Goal: Task Accomplishment & Management: Complete application form

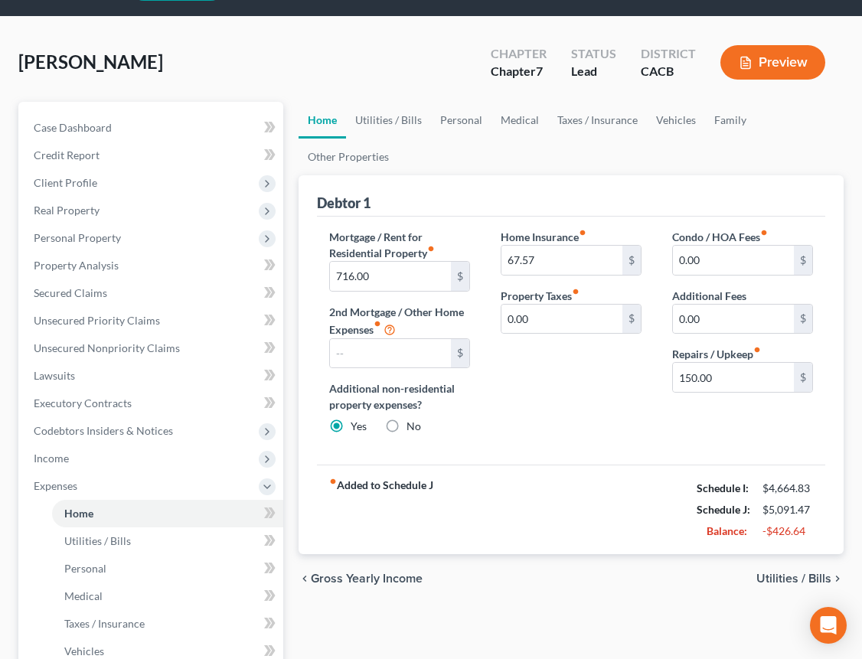
scroll to position [250, 0]
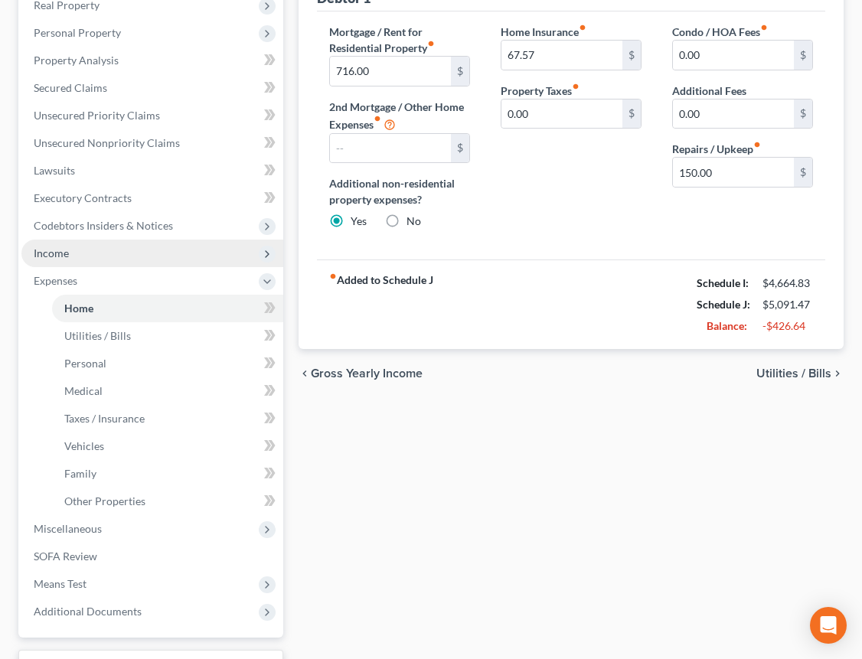
click at [77, 259] on span "Income" at bounding box center [152, 254] width 262 height 28
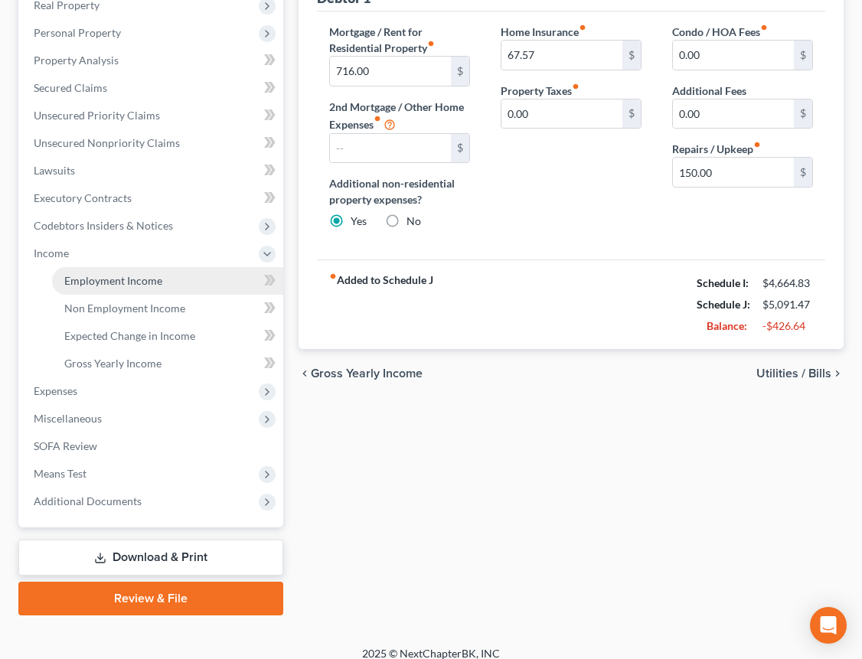
click at [134, 280] on span "Employment Income" at bounding box center [113, 280] width 98 height 13
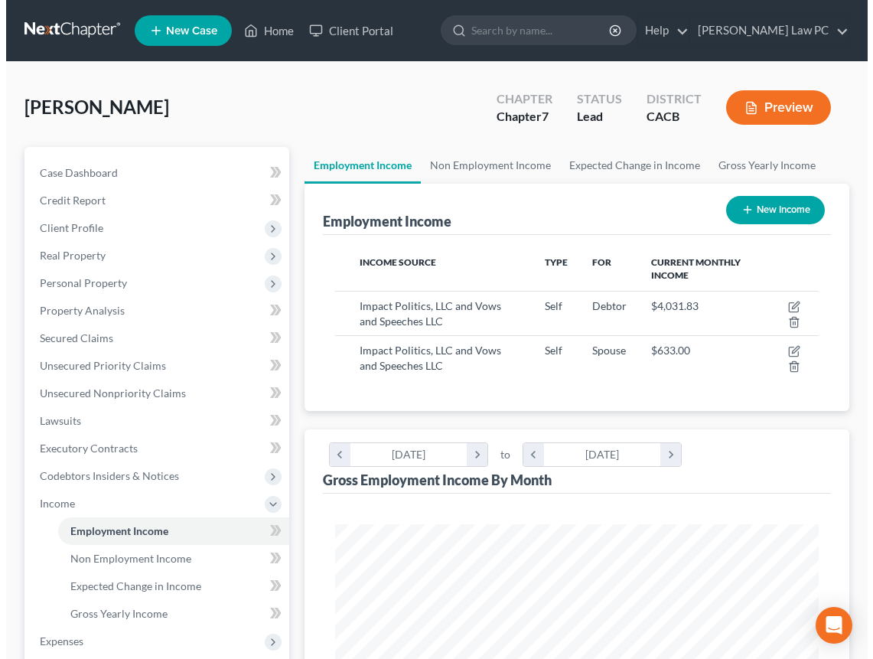
scroll to position [242, 514]
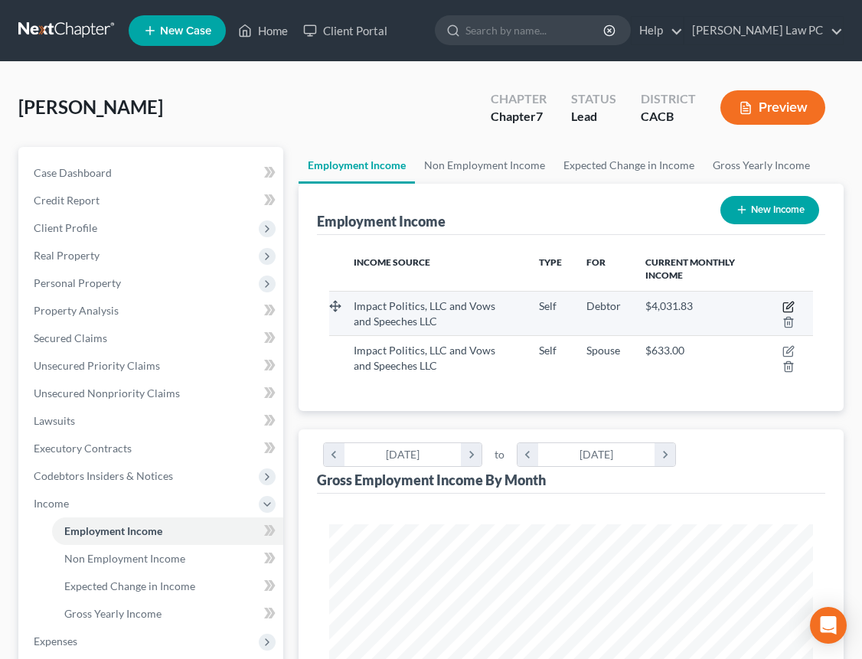
click at [788, 308] on icon "button" at bounding box center [789, 305] width 7 height 7
select select "1"
select select "4"
select select "0"
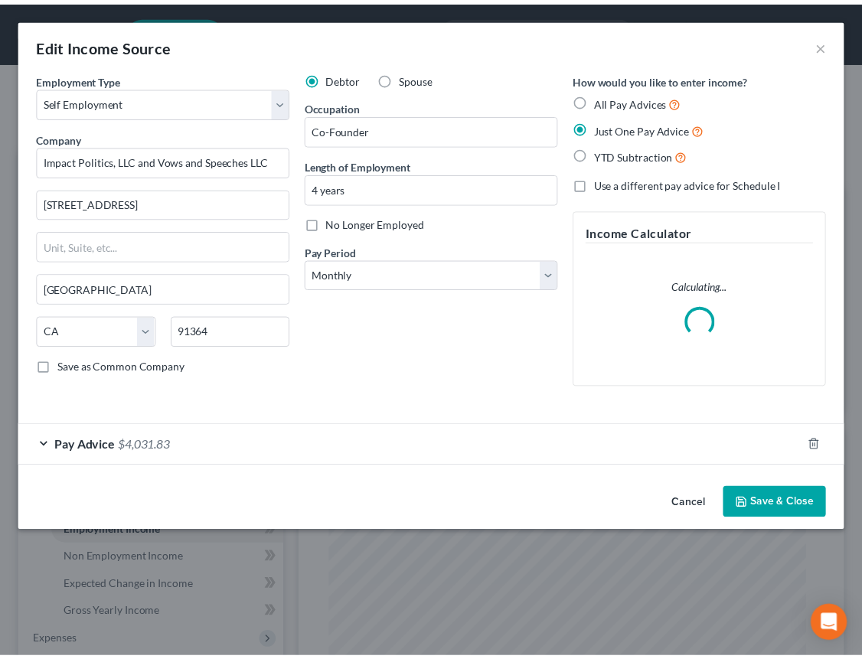
scroll to position [246, 522]
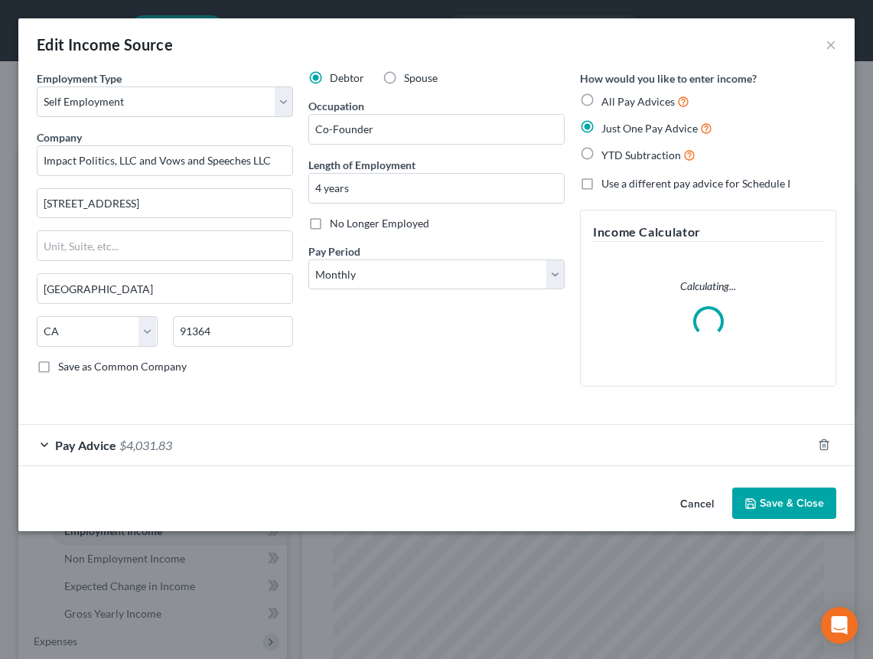
click at [107, 447] on span "Pay Advice" at bounding box center [85, 445] width 61 height 15
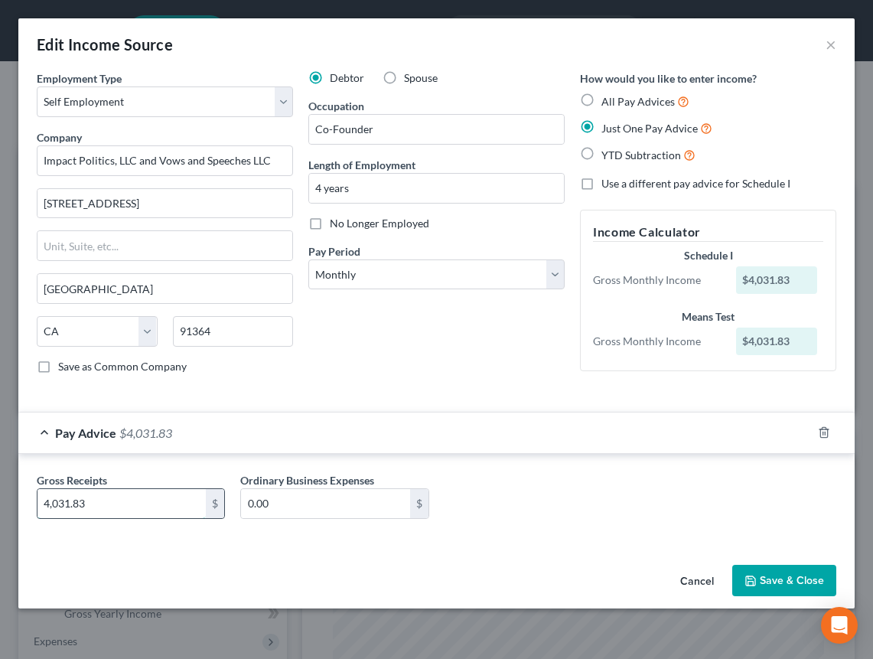
drag, startPoint x: 127, startPoint y: 504, endPoint x: 115, endPoint y: 502, distance: 12.5
click at [115, 503] on input "4,031.83" at bounding box center [122, 503] width 168 height 29
click at [114, 503] on input "4,031.83" at bounding box center [122, 503] width 168 height 29
type input "3,974.67"
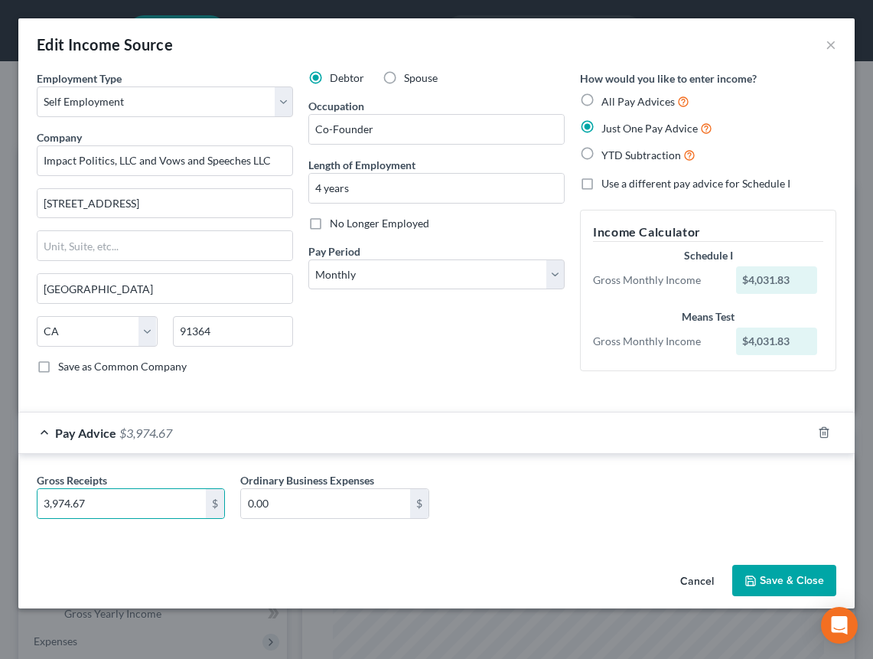
click at [782, 583] on button "Save & Close" at bounding box center [785, 581] width 104 height 32
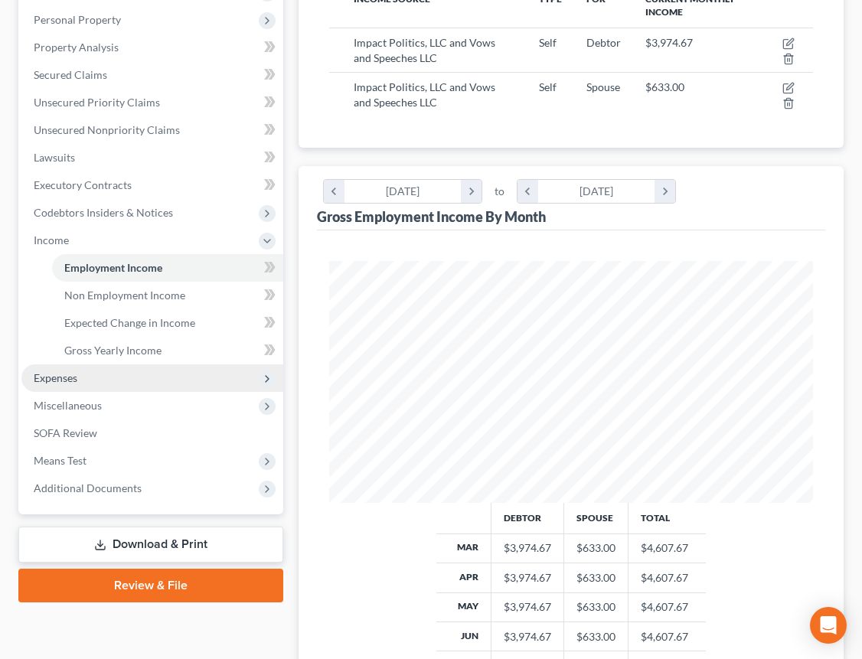
scroll to position [0, 0]
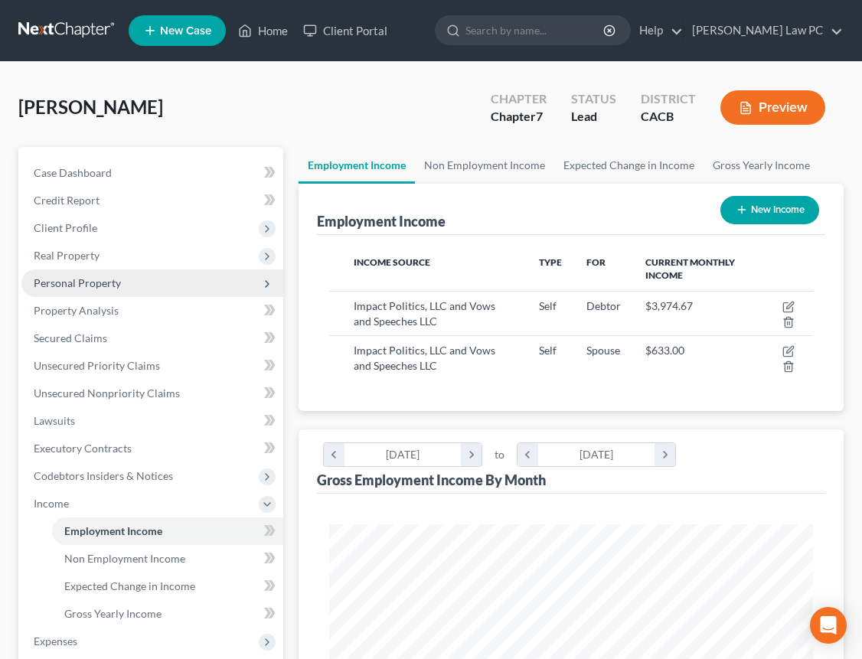
click at [98, 281] on span "Personal Property" at bounding box center [77, 282] width 87 height 13
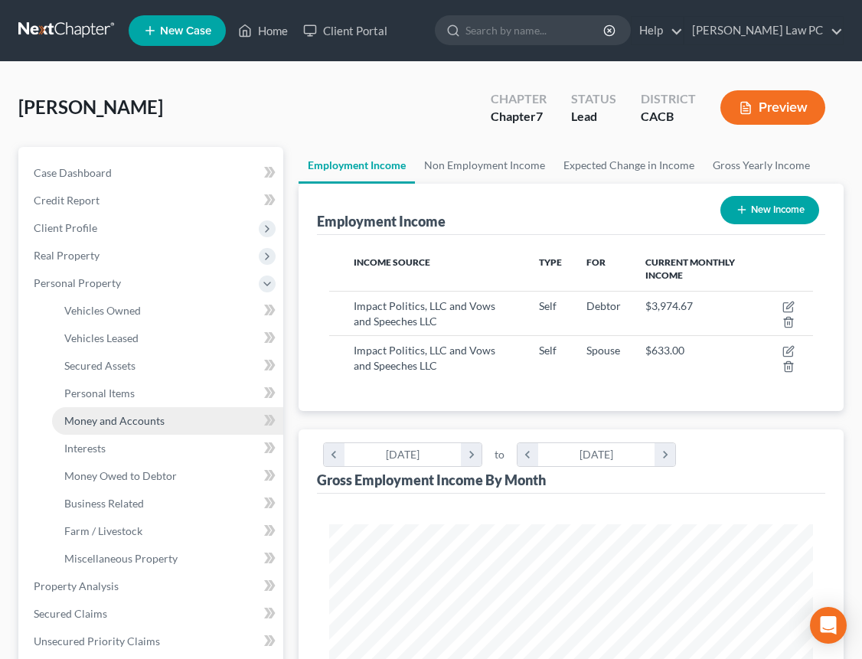
click at [170, 418] on link "Money and Accounts" at bounding box center [167, 421] width 231 height 28
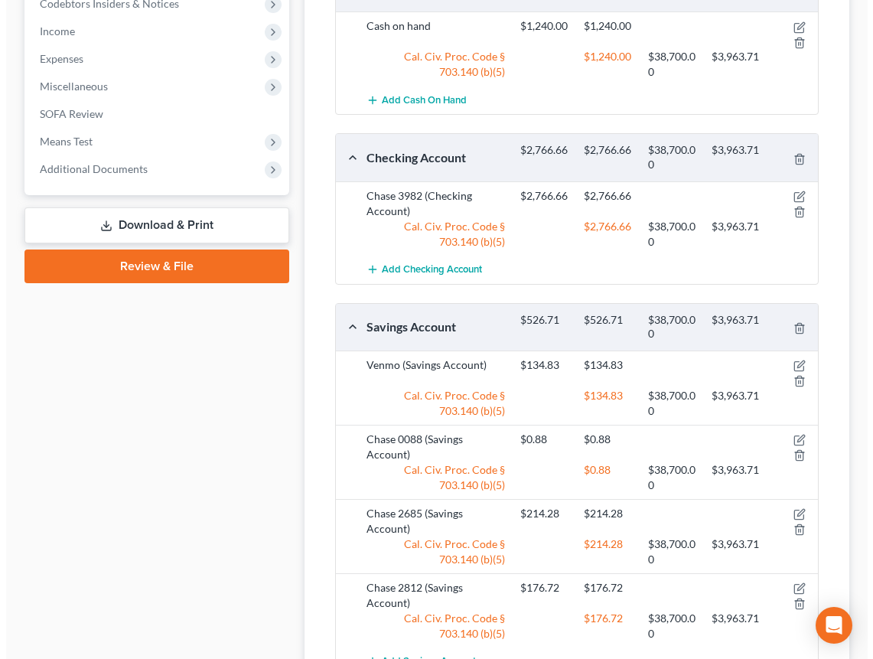
scroll to position [798, 0]
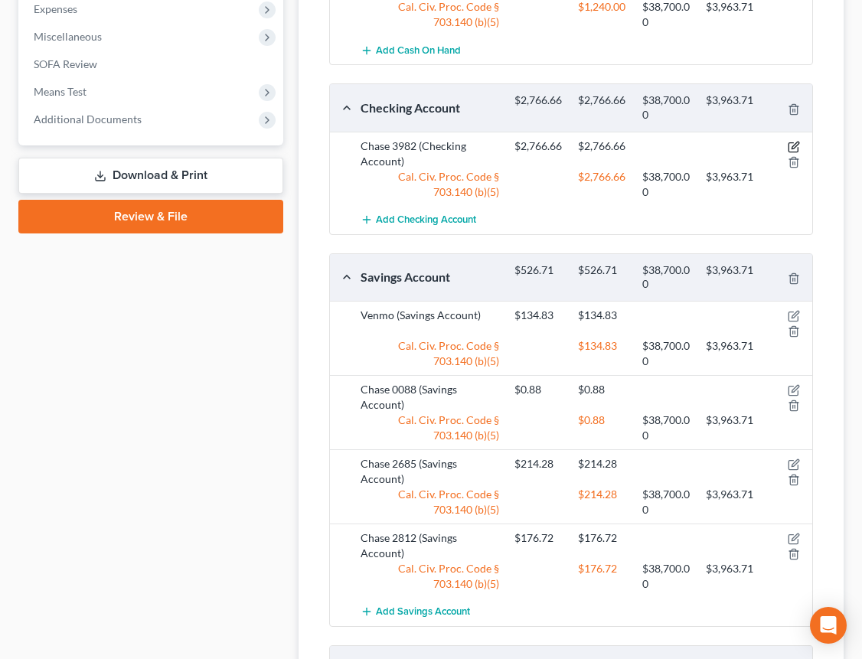
click at [797, 146] on icon "button" at bounding box center [794, 147] width 12 height 12
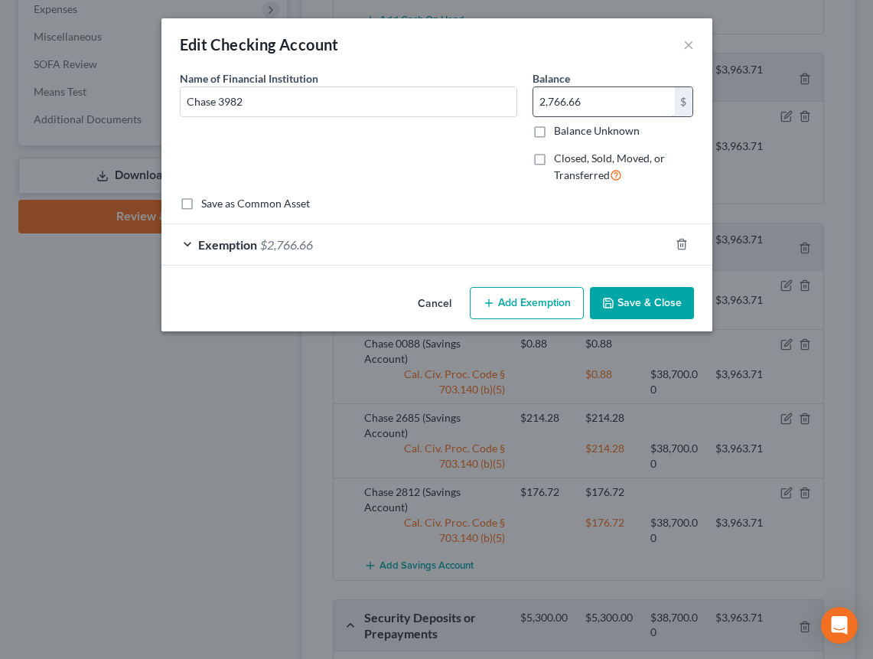
drag, startPoint x: 601, startPoint y: 104, endPoint x: 534, endPoint y: 102, distance: 67.4
click at [534, 102] on input "2,766.66" at bounding box center [605, 101] width 142 height 29
paste input "2,290.77"
type input "2,290.77"
click at [380, 250] on div "Exemption $2,766.66" at bounding box center [416, 244] width 508 height 41
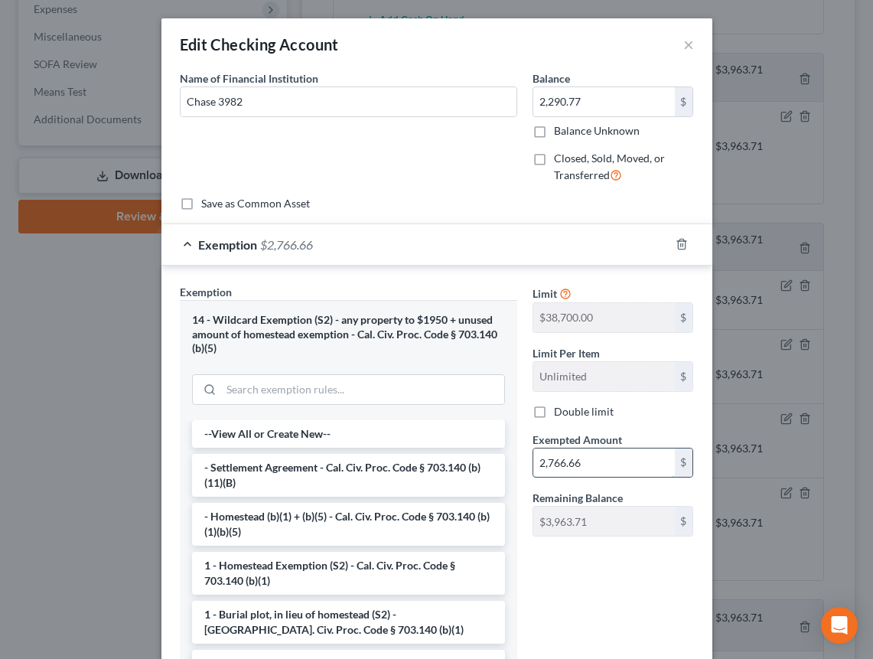
drag, startPoint x: 594, startPoint y: 471, endPoint x: 540, endPoint y: 473, distance: 54.4
click at [540, 473] on input "2,766.66" at bounding box center [605, 463] width 142 height 29
paste input "290.77"
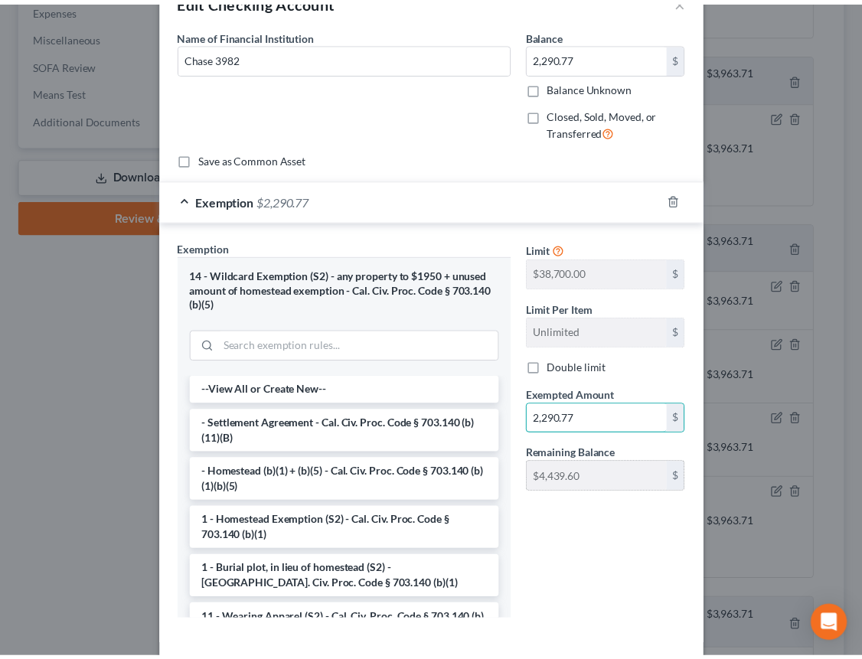
scroll to position [115, 0]
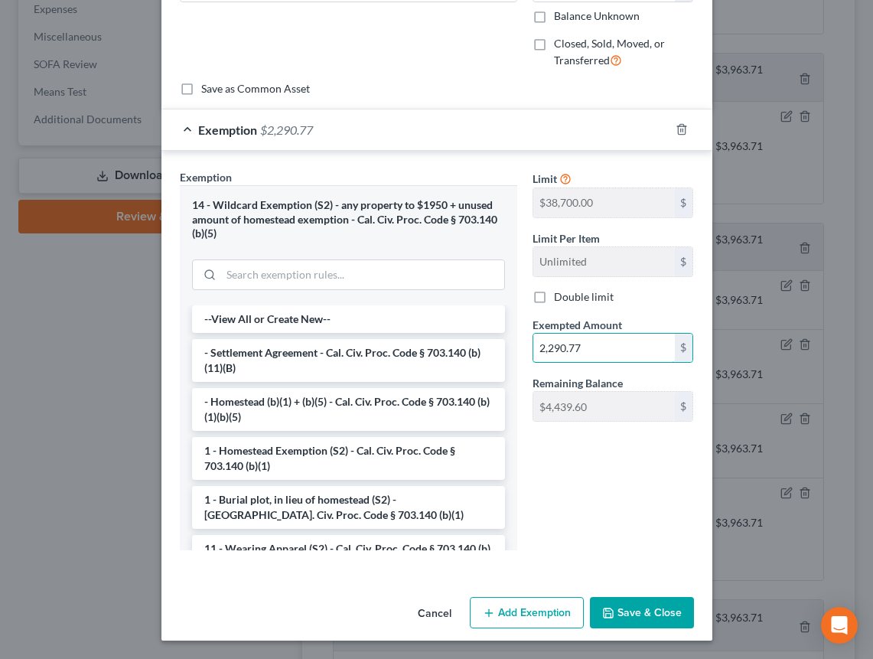
type input "2,290.77"
click at [648, 601] on button "Save & Close" at bounding box center [642, 613] width 104 height 32
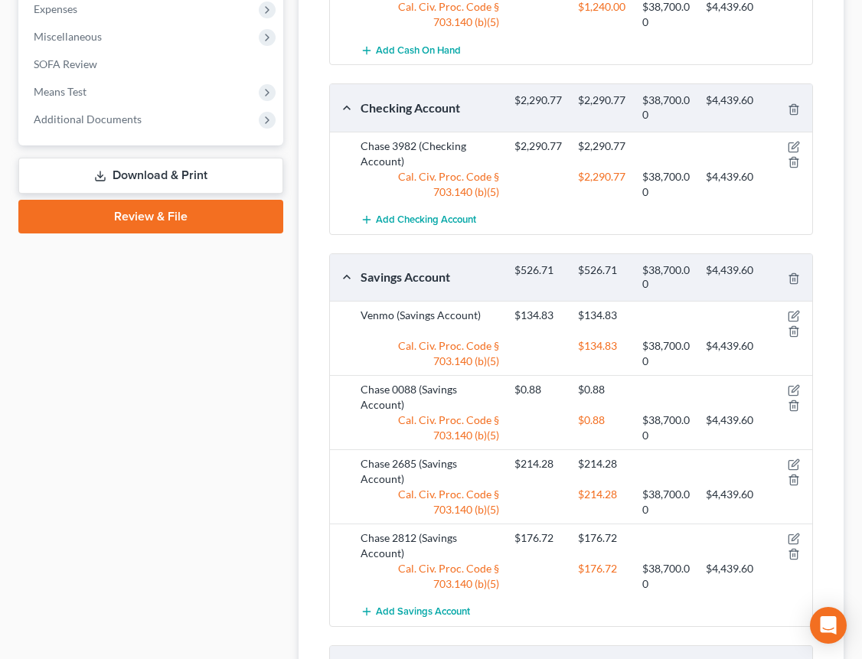
drag, startPoint x: 21, startPoint y: 382, endPoint x: 4, endPoint y: 380, distance: 17.0
click at [20, 382] on div "Case Dashboard Payments Invoices Payments Payments Credit Report Client Profile" at bounding box center [151, 117] width 280 height 1537
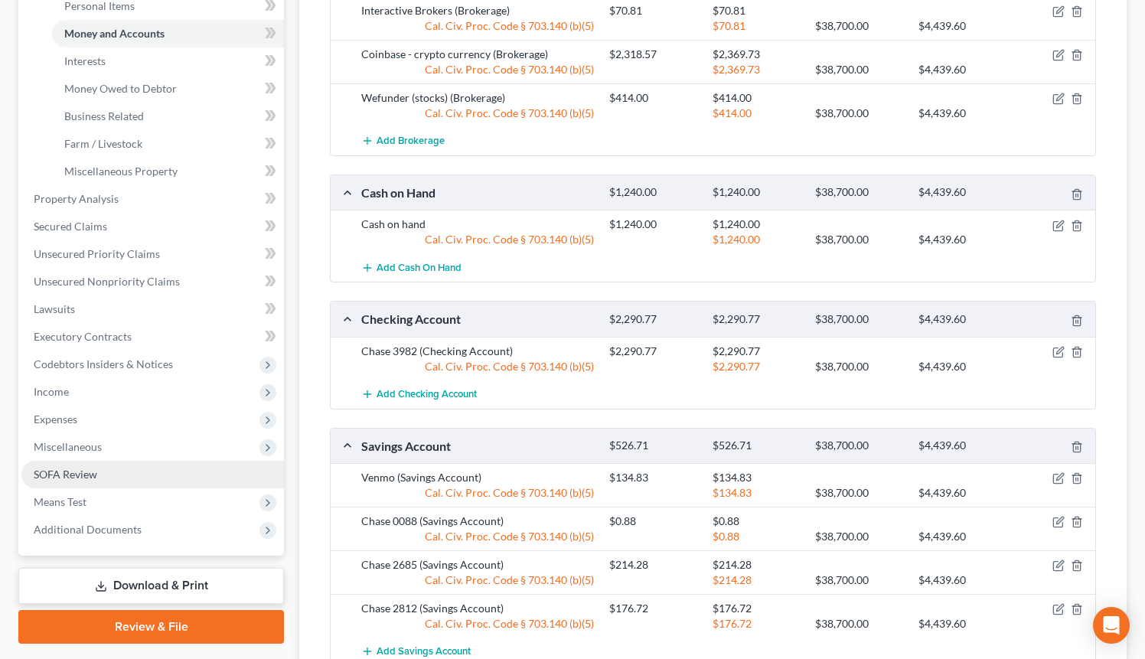
scroll to position [436, 0]
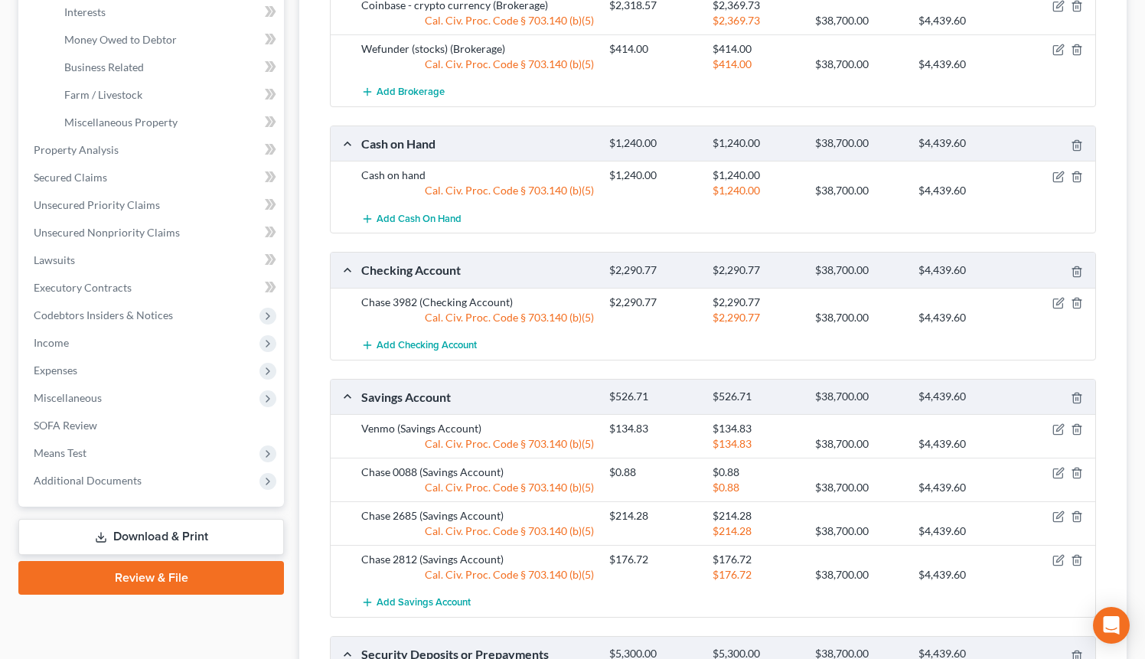
click at [162, 529] on link "Download & Print" at bounding box center [151, 537] width 266 height 36
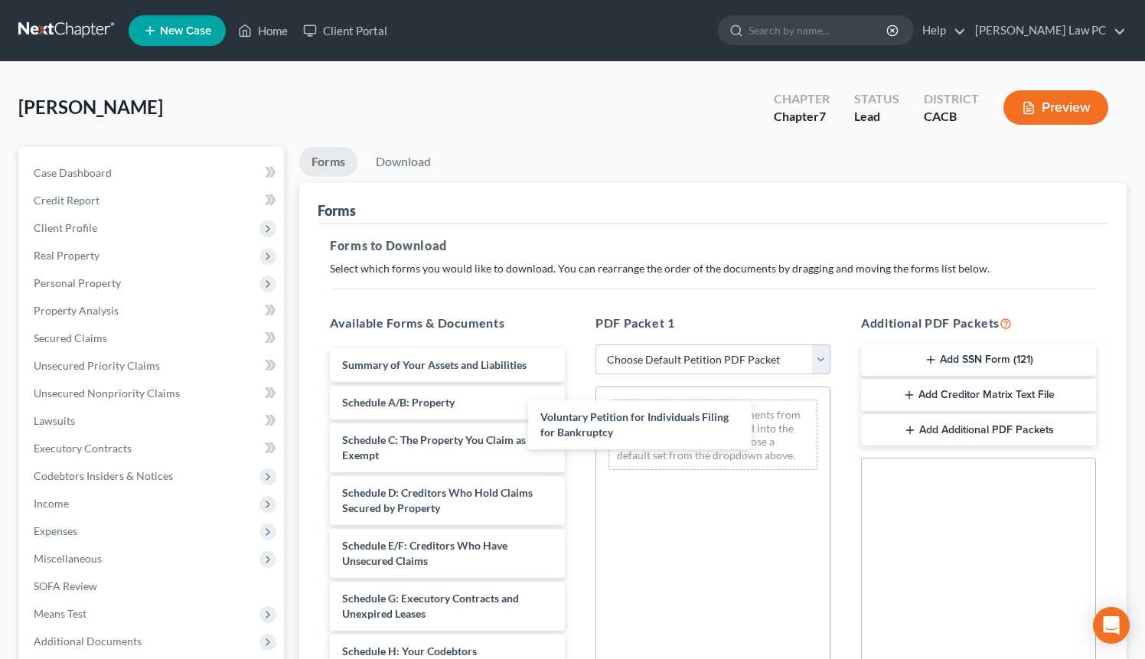
drag, startPoint x: 455, startPoint y: 381, endPoint x: 633, endPoint y: 423, distance: 183.3
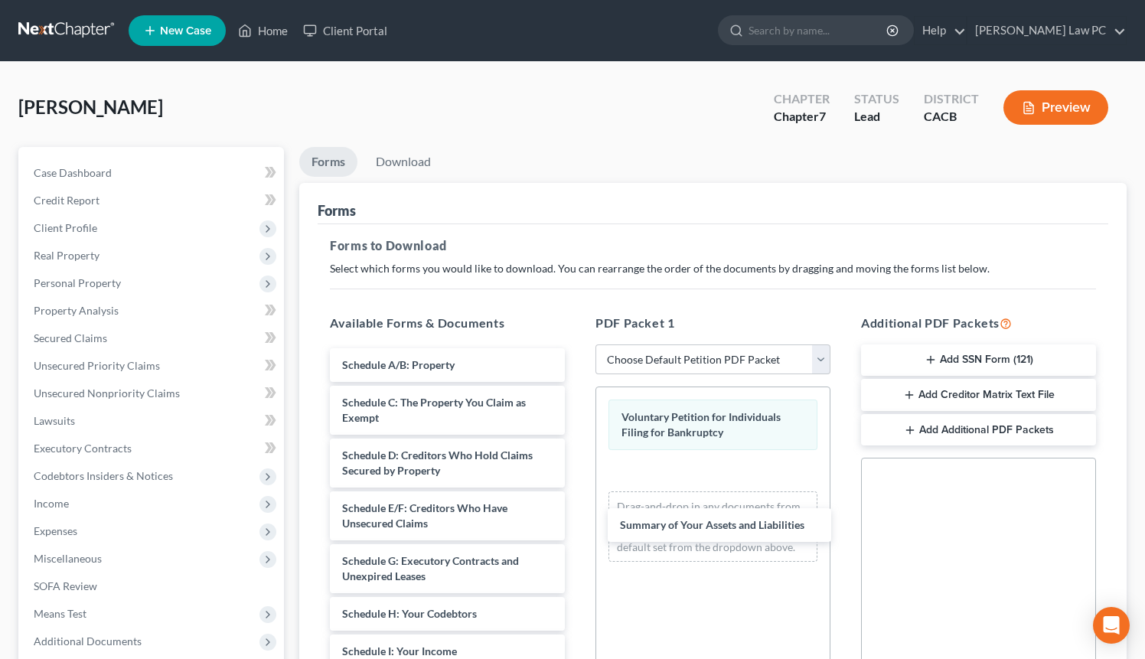
drag, startPoint x: 452, startPoint y: 370, endPoint x: 700, endPoint y: 508, distance: 283.4
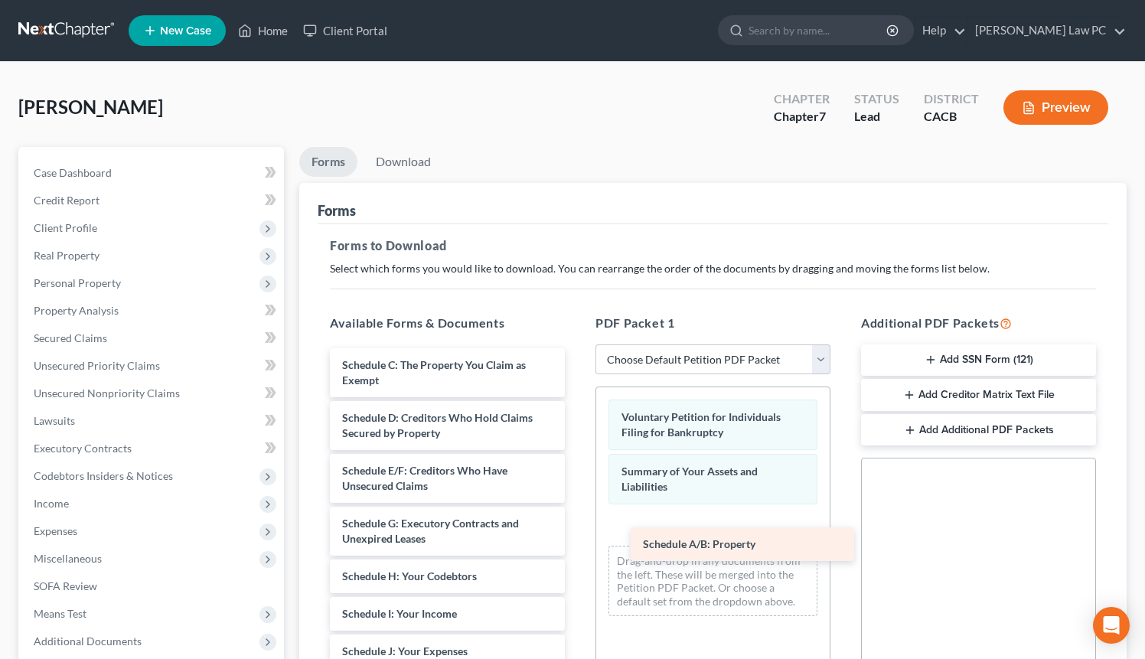
drag, startPoint x: 464, startPoint y: 372, endPoint x: 747, endPoint y: 543, distance: 331.1
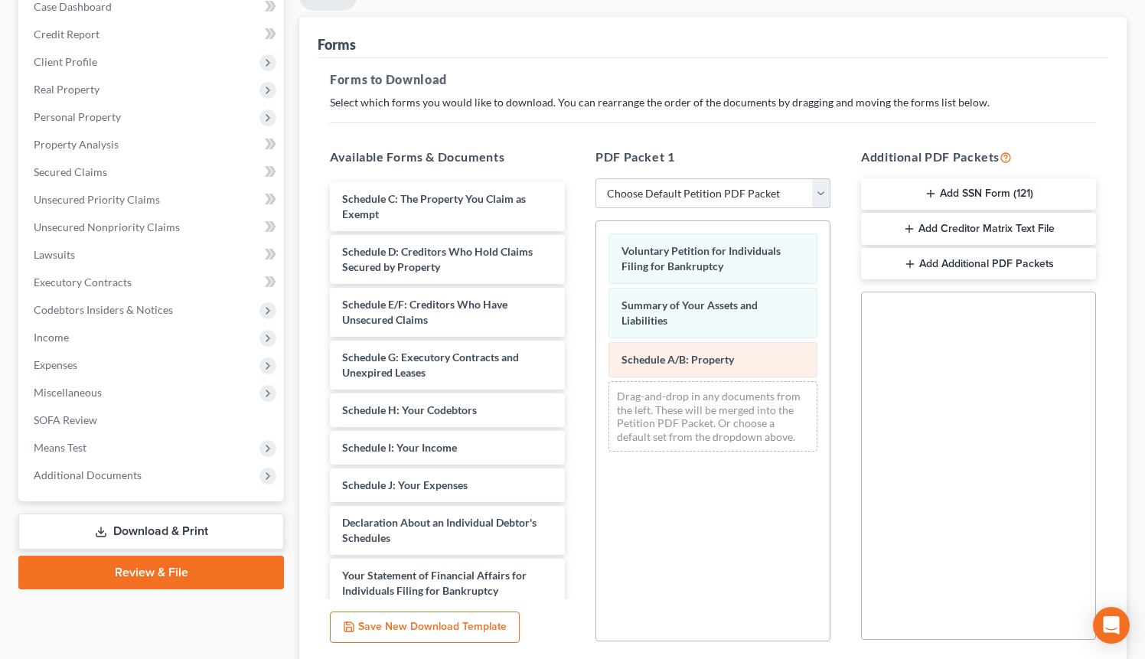
scroll to position [286, 0]
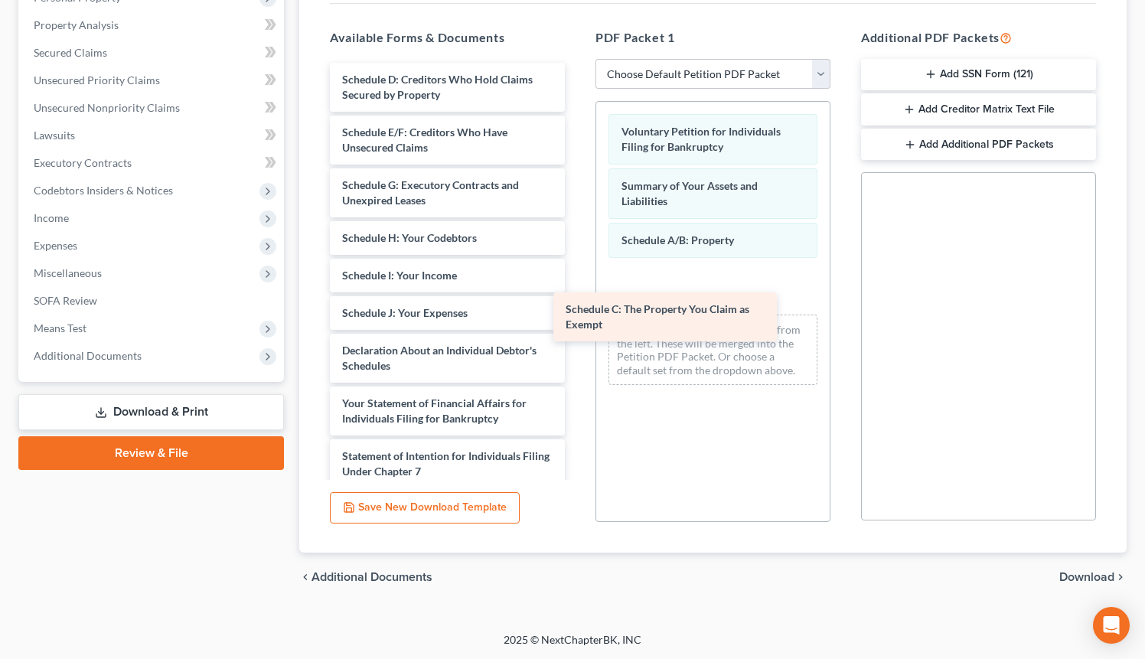
drag, startPoint x: 439, startPoint y: 88, endPoint x: 664, endPoint y: 308, distance: 314.5
click at [577, 311] on div "Schedule C: The Property You Claim as Exempt Schedule C: The Property You Claim…" at bounding box center [447, 385] width 259 height 644
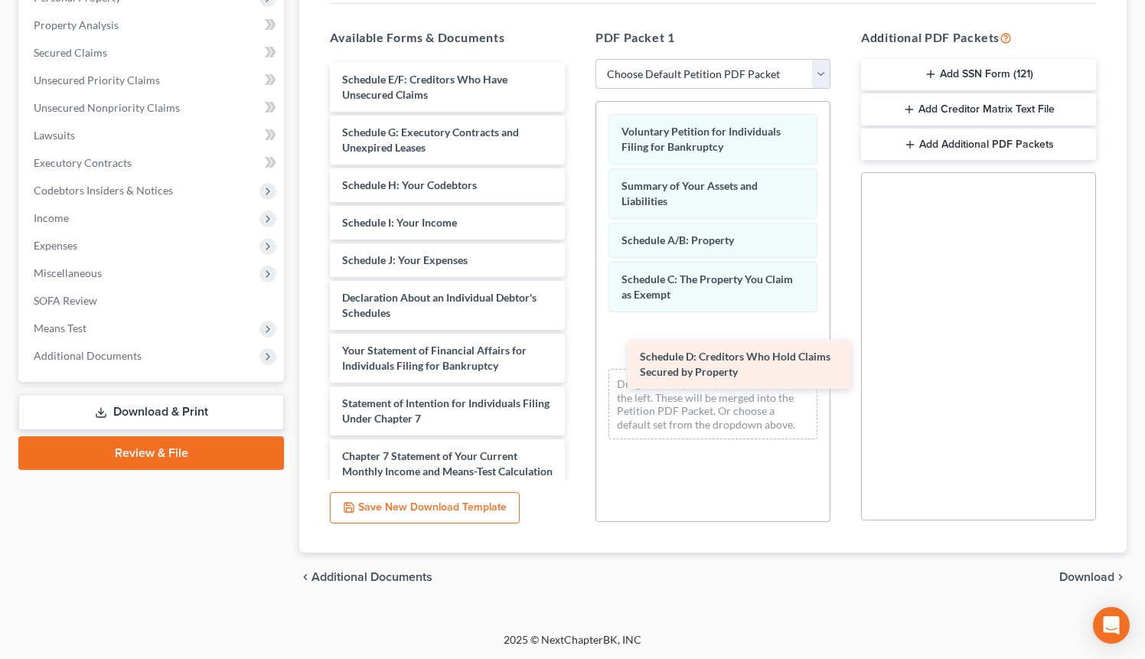
drag, startPoint x: 415, startPoint y: 83, endPoint x: 703, endPoint y: 351, distance: 393.7
click at [577, 361] on div "Schedule D: Creditors Who Hold Claims Secured by Property Schedule D: Creditors…" at bounding box center [447, 358] width 259 height 591
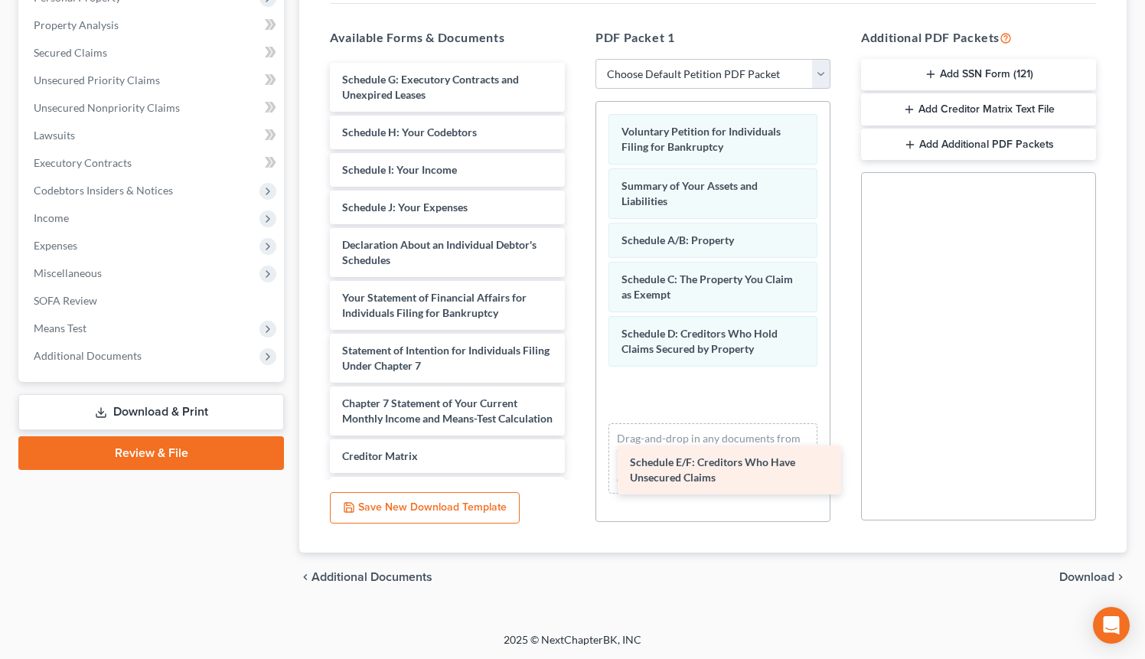
drag, startPoint x: 491, startPoint y: 83, endPoint x: 732, endPoint y: 398, distance: 395.9
click at [577, 398] on div "Schedule E/F: Creditors Who Have Unsecured Claims Schedule E/F: Creditors Who H…" at bounding box center [447, 332] width 259 height 538
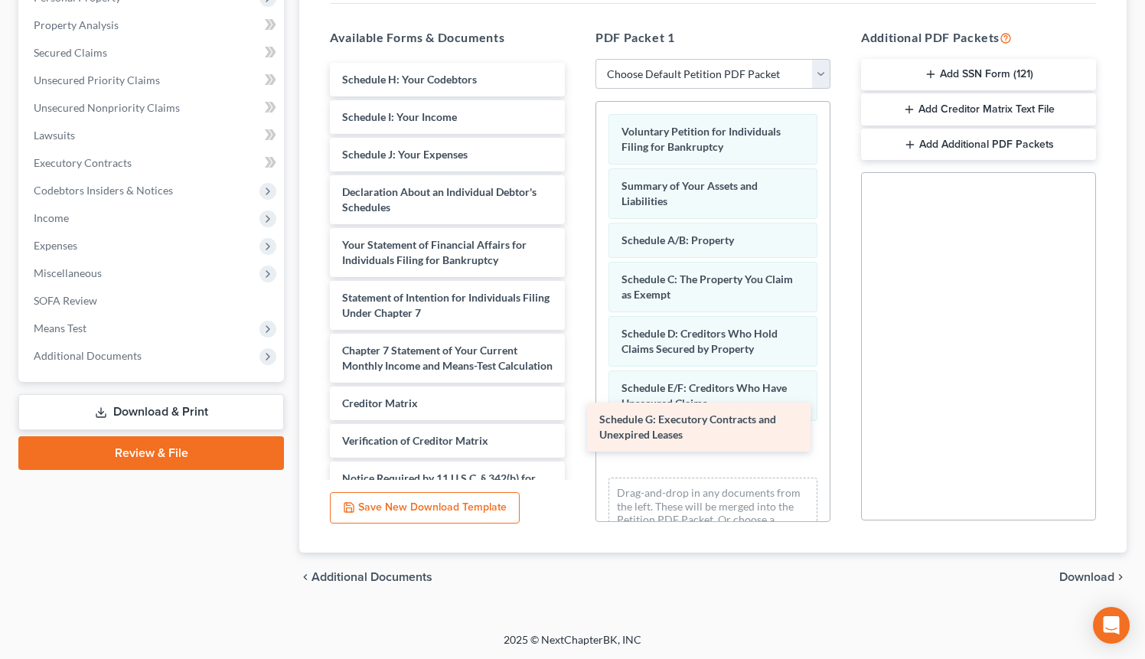
drag, startPoint x: 419, startPoint y: 91, endPoint x: 677, endPoint y: 432, distance: 427.4
click at [577, 432] on div "Schedule G: Executory Contracts and Unexpired Leases Schedule G: Executory Cont…" at bounding box center [447, 305] width 259 height 485
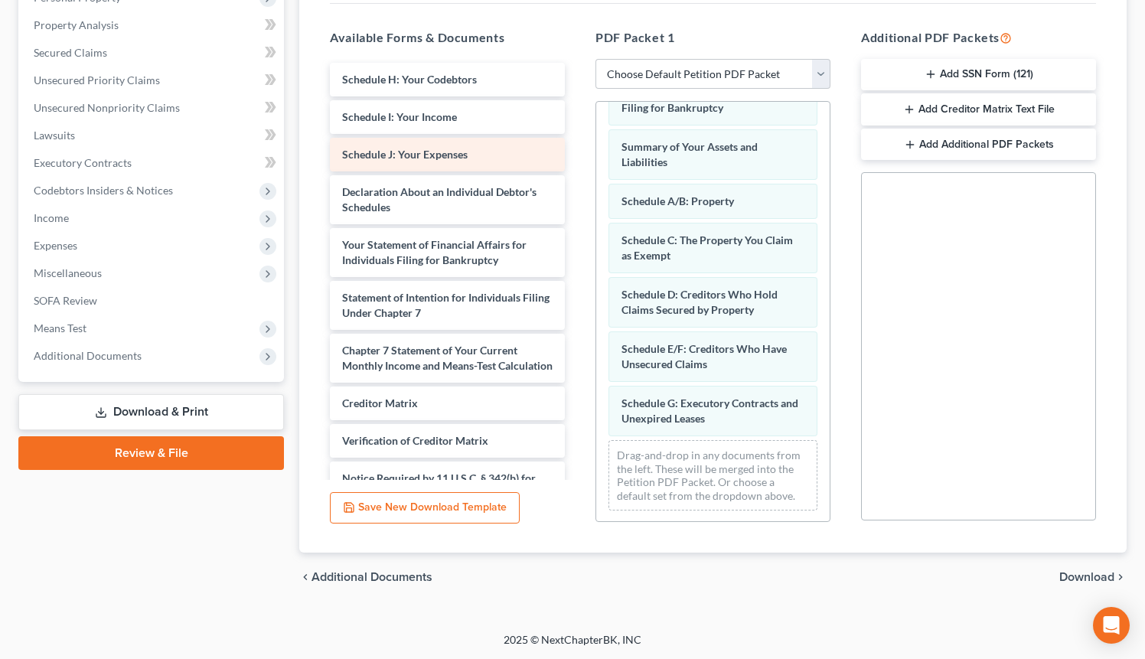
scroll to position [41, 0]
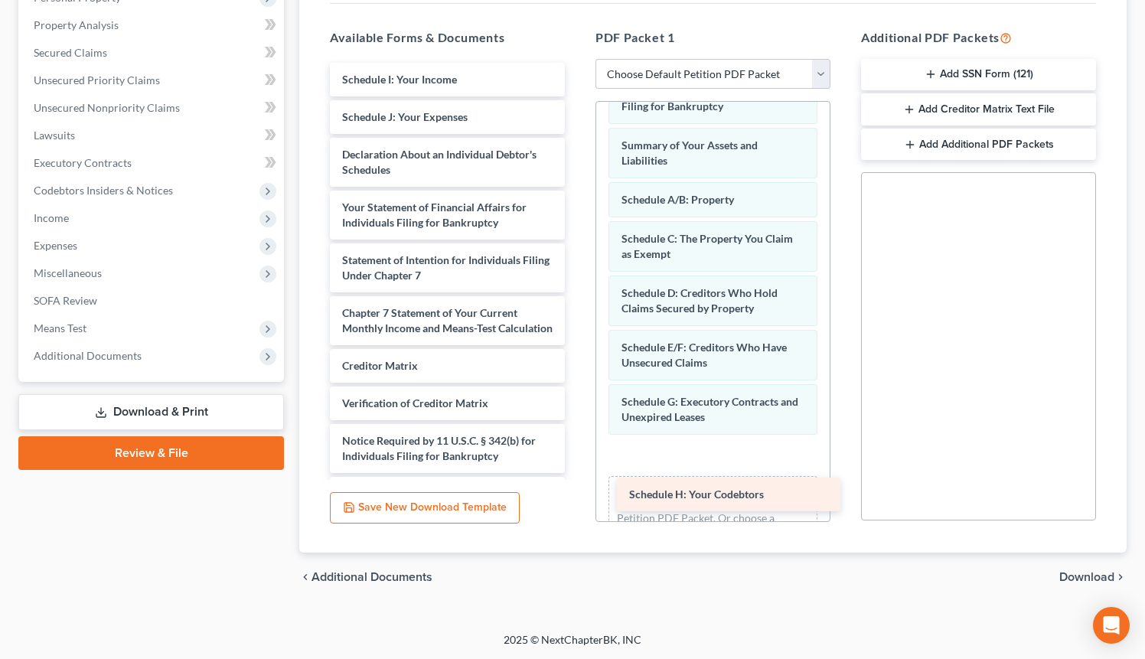
drag, startPoint x: 603, startPoint y: 192, endPoint x: 710, endPoint y: 483, distance: 310.0
click at [577, 485] on div "Schedule H: Your Codebtors Schedule H: Your Codebtors Schedule I: Your Income S…" at bounding box center [447, 287] width 259 height 448
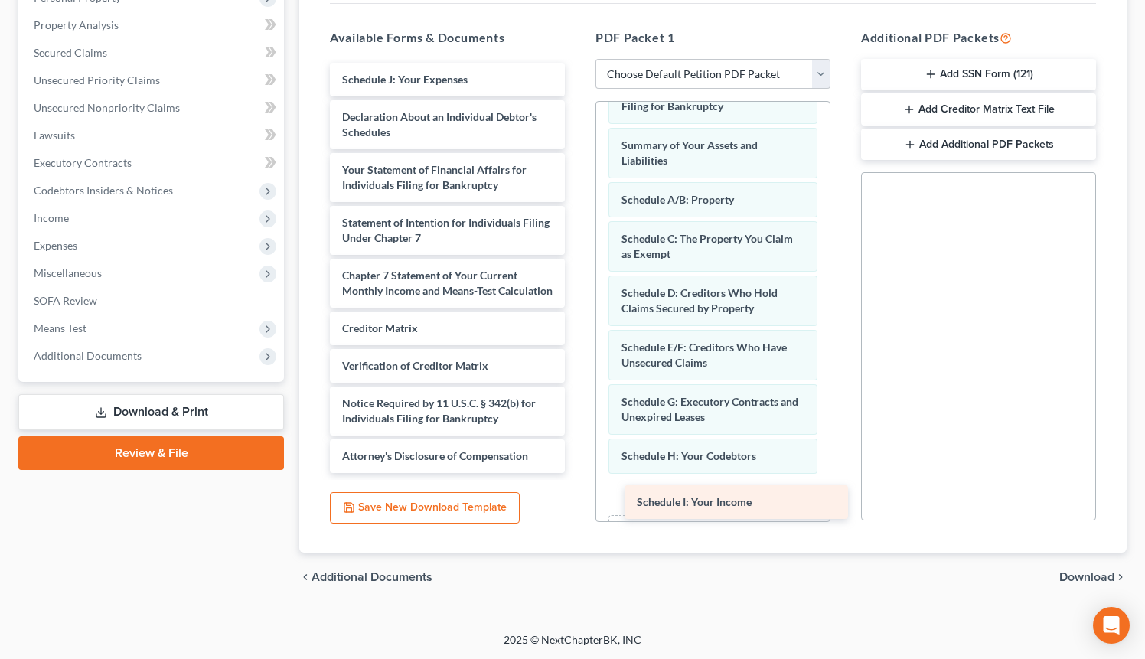
drag, startPoint x: 442, startPoint y: 76, endPoint x: 721, endPoint y: 486, distance: 496.0
click at [577, 473] on div "Schedule I: Your Income Schedule I: Your Income Schedule J: Your Expenses Decla…" at bounding box center [447, 268] width 259 height 410
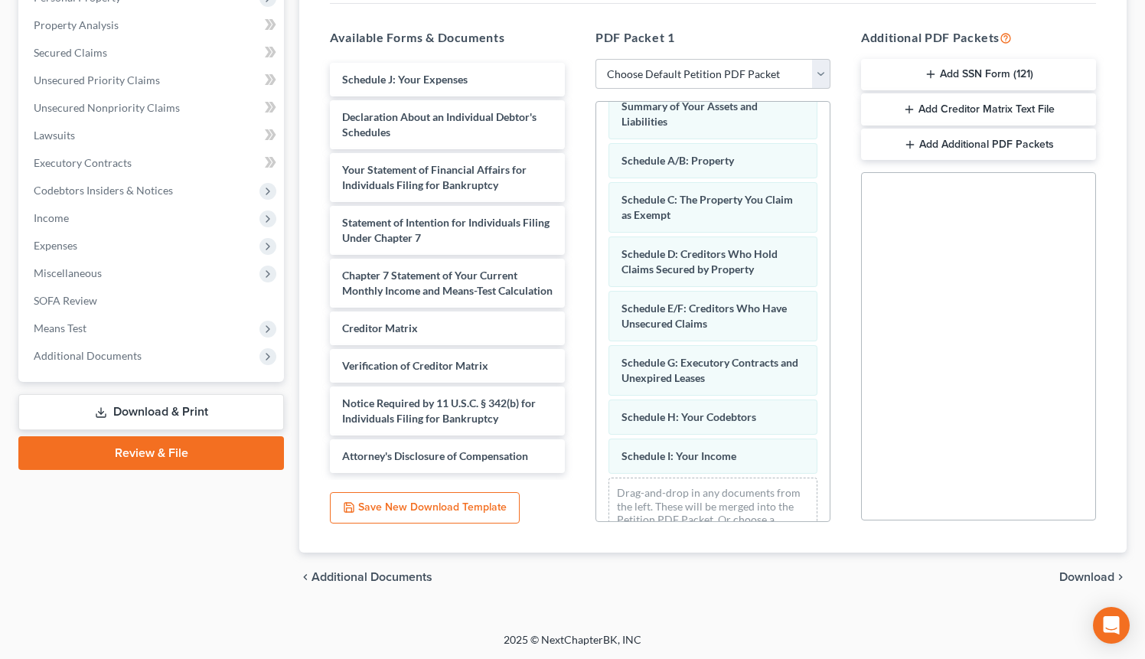
scroll to position [119, 0]
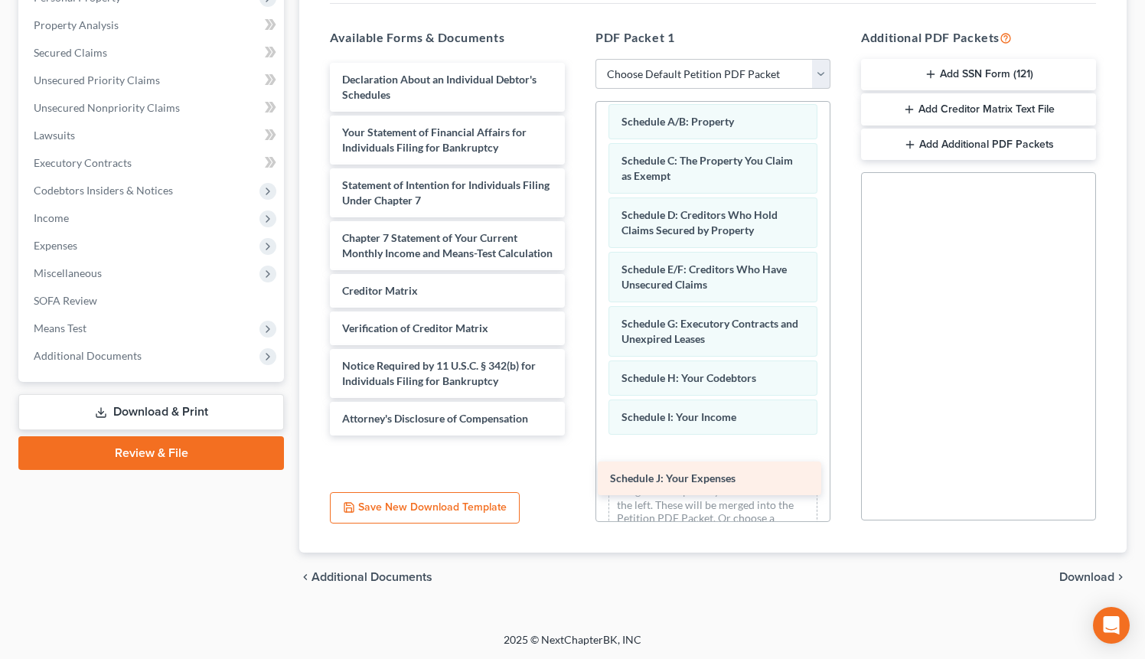
drag, startPoint x: 463, startPoint y: 71, endPoint x: 731, endPoint y: 465, distance: 476.0
click at [577, 436] on div "Schedule J: Your Expenses Schedule J: Your Expenses Declaration About an Indivi…" at bounding box center [447, 249] width 259 height 373
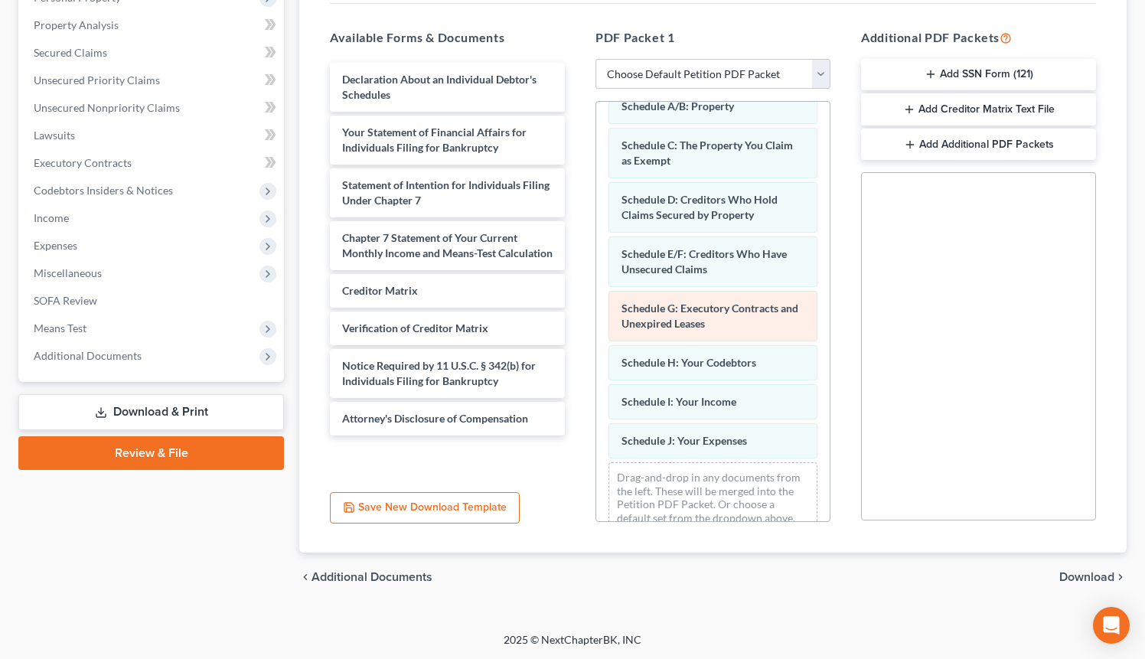
scroll to position [158, 0]
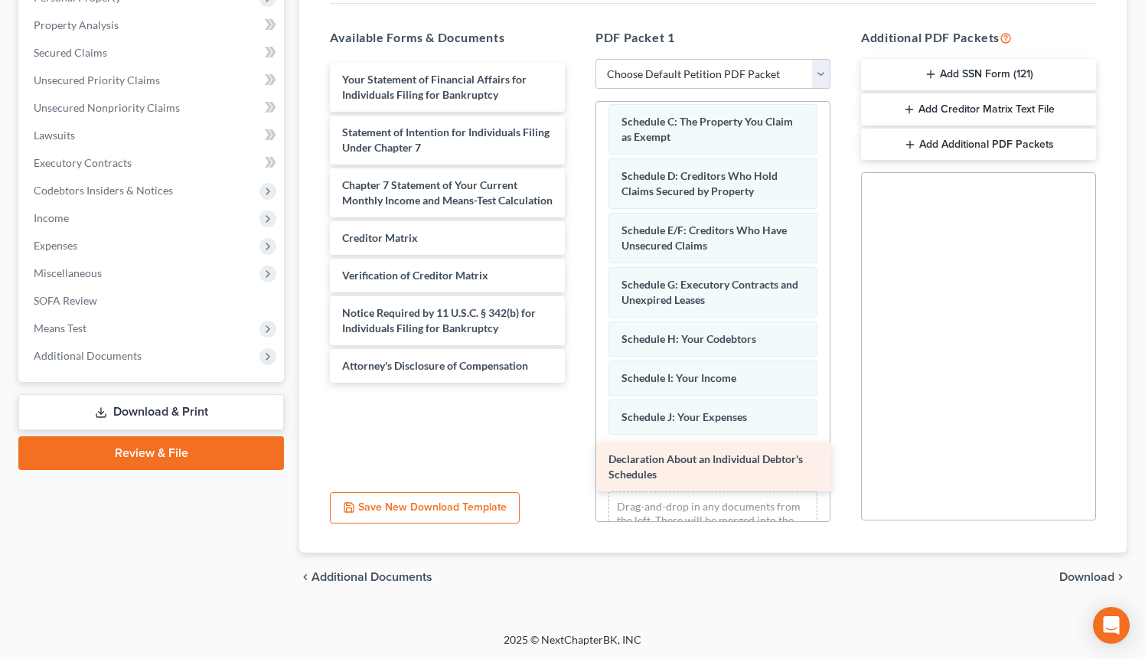
drag, startPoint x: 437, startPoint y: 90, endPoint x: 703, endPoint y: 471, distance: 464.6
click at [577, 383] on div "Declaration About an Individual Debtor's Schedules Declaration About an Individ…" at bounding box center [447, 223] width 259 height 320
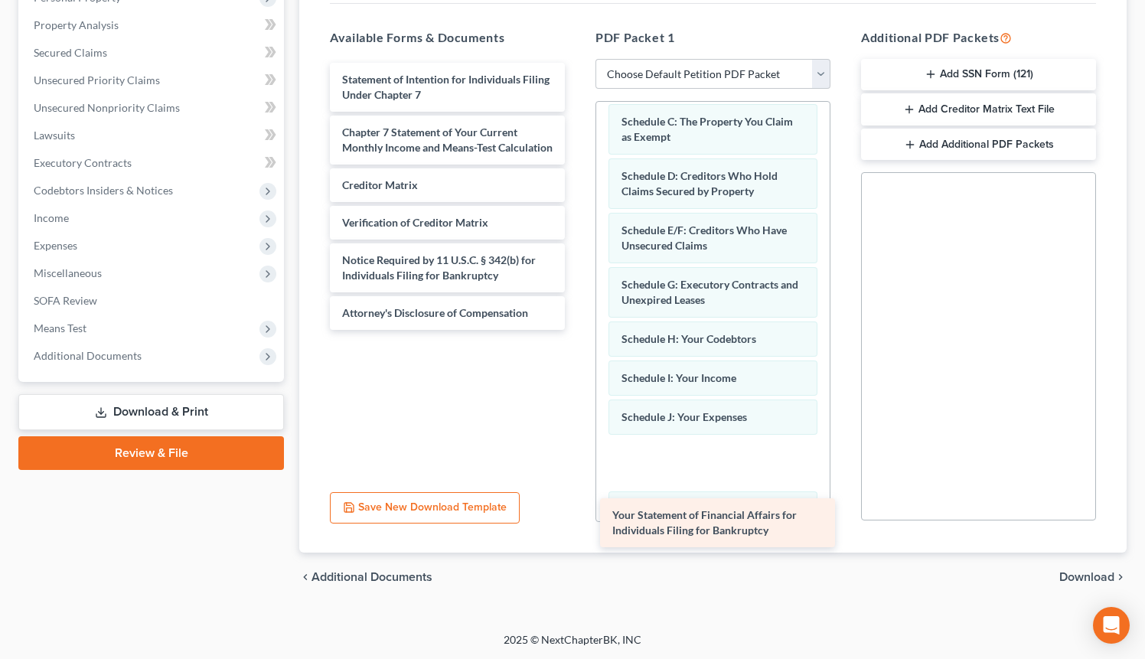
drag, startPoint x: 407, startPoint y: 78, endPoint x: 663, endPoint y: 472, distance: 469.2
click at [577, 330] on div "Your Statement of Financial Affairs for Individuals Filing for Bankruptcy Your …" at bounding box center [447, 196] width 259 height 267
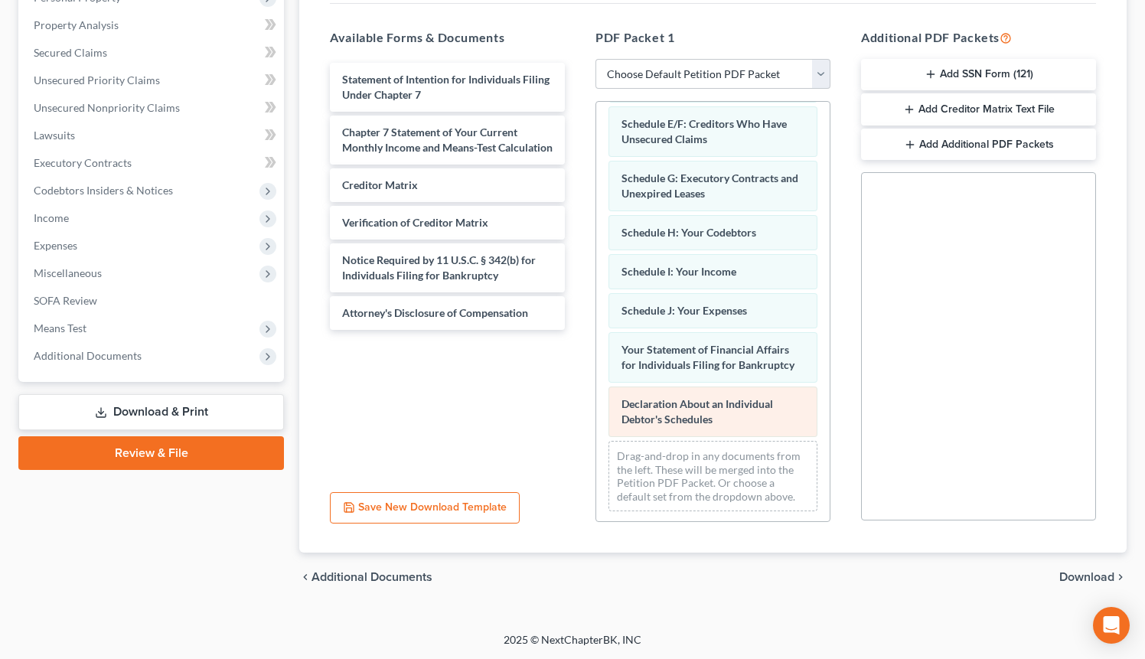
scroll to position [282, 0]
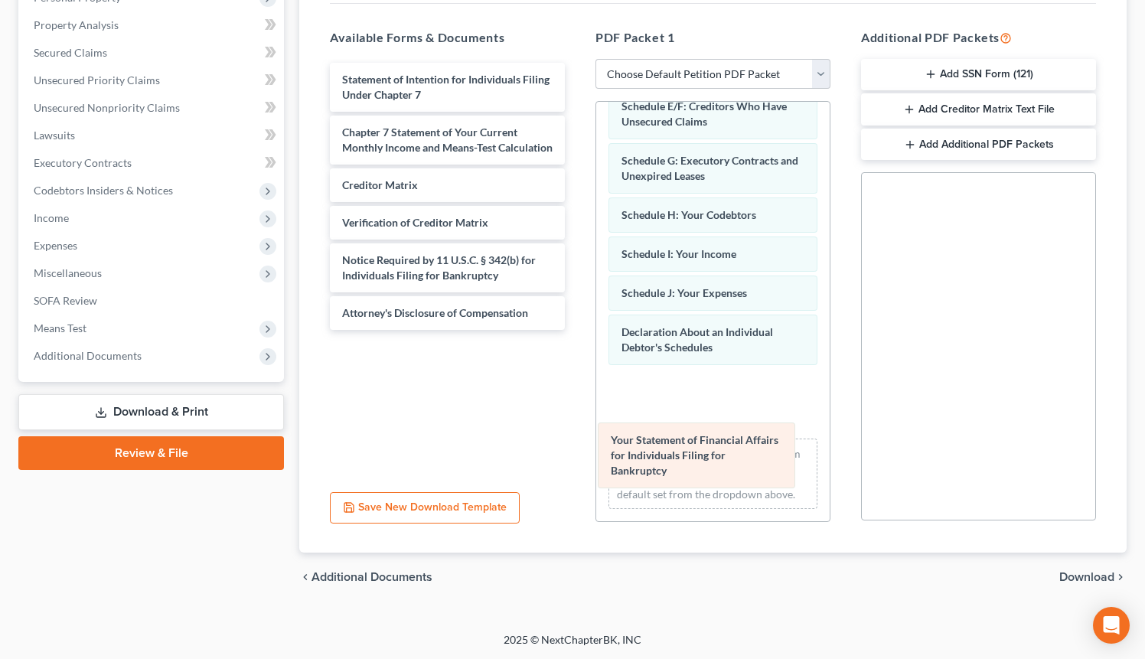
drag, startPoint x: 713, startPoint y: 352, endPoint x: 708, endPoint y: 446, distance: 94.3
click at [707, 455] on div "Your Statement of Financial Affairs for Individuals Filing for Bankruptcy Volun…" at bounding box center [712, 170] width 233 height 701
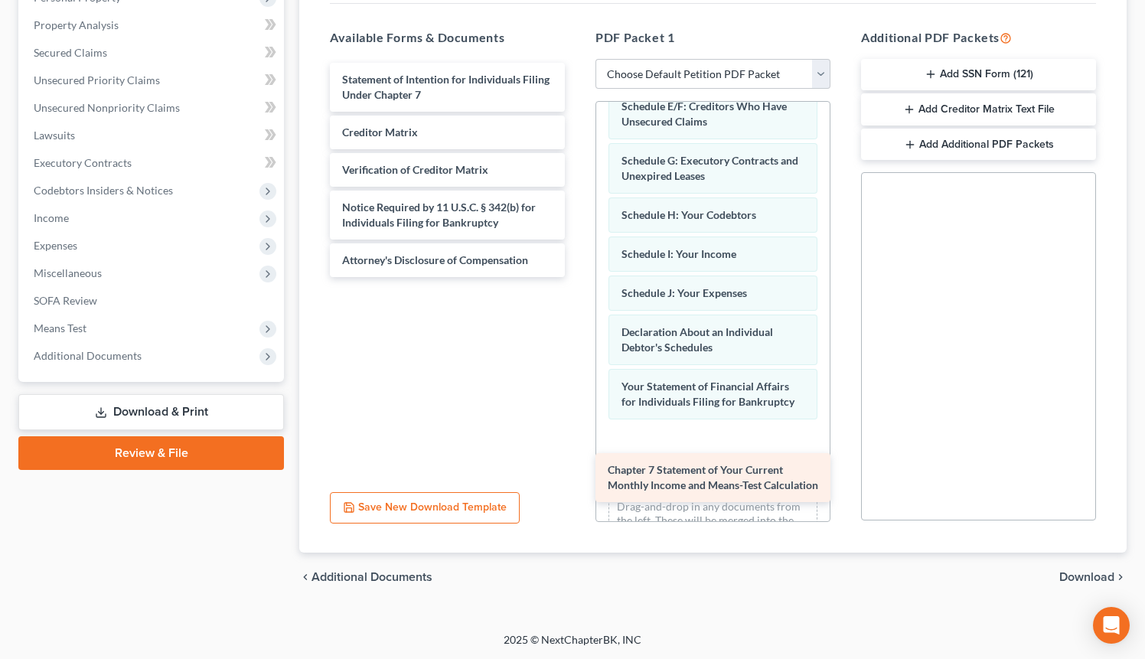
drag, startPoint x: 446, startPoint y: 138, endPoint x: 713, endPoint y: 473, distance: 429.2
click at [577, 277] on div "Chapter 7 Statement of Your Current Monthly Income and Means-Test Calculation S…" at bounding box center [447, 170] width 259 height 214
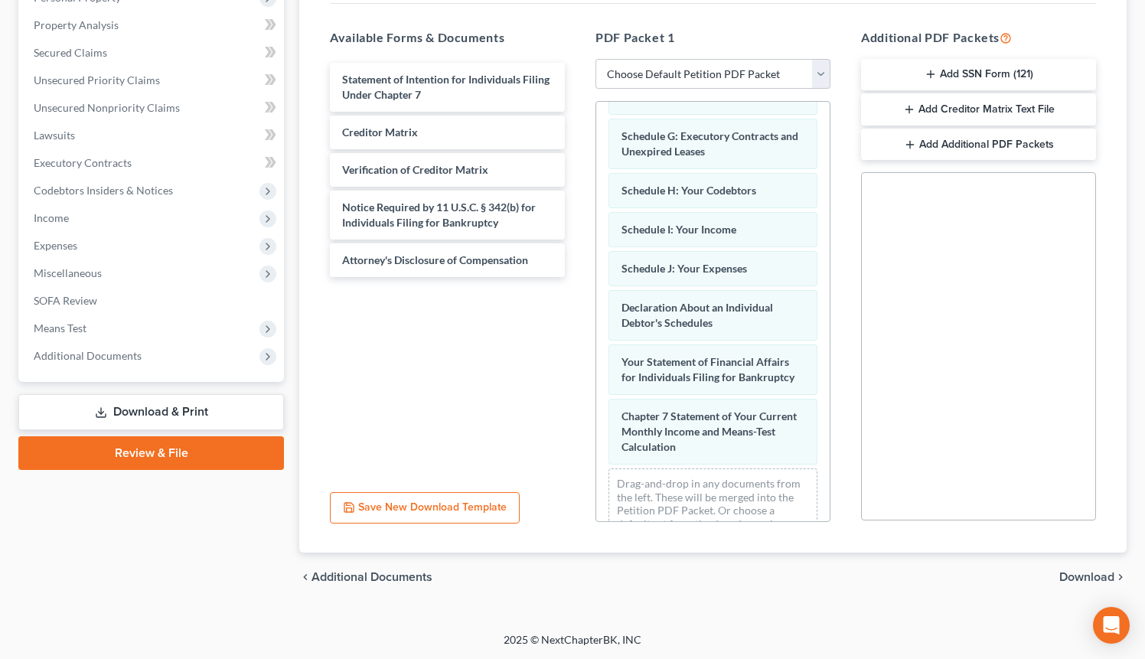
scroll to position [351, 0]
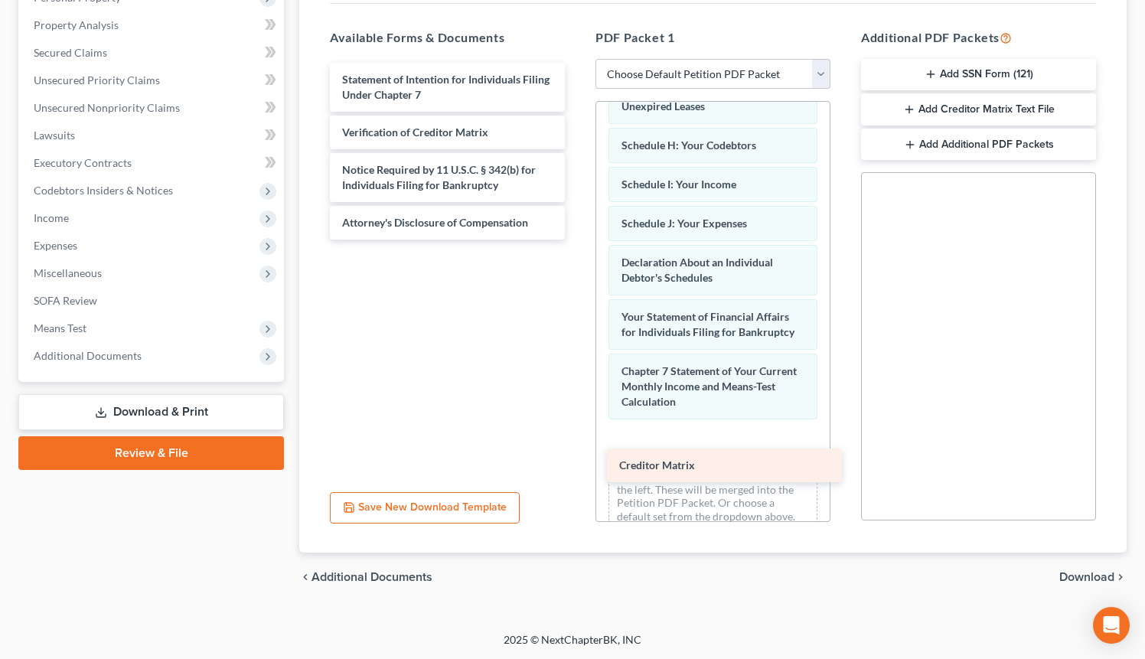
drag, startPoint x: 414, startPoint y: 135, endPoint x: 690, endPoint y: 469, distance: 433.9
click at [577, 240] on div "Creditor Matrix Statement of Intention for Individuals Filing Under Chapter 7 C…" at bounding box center [447, 151] width 259 height 177
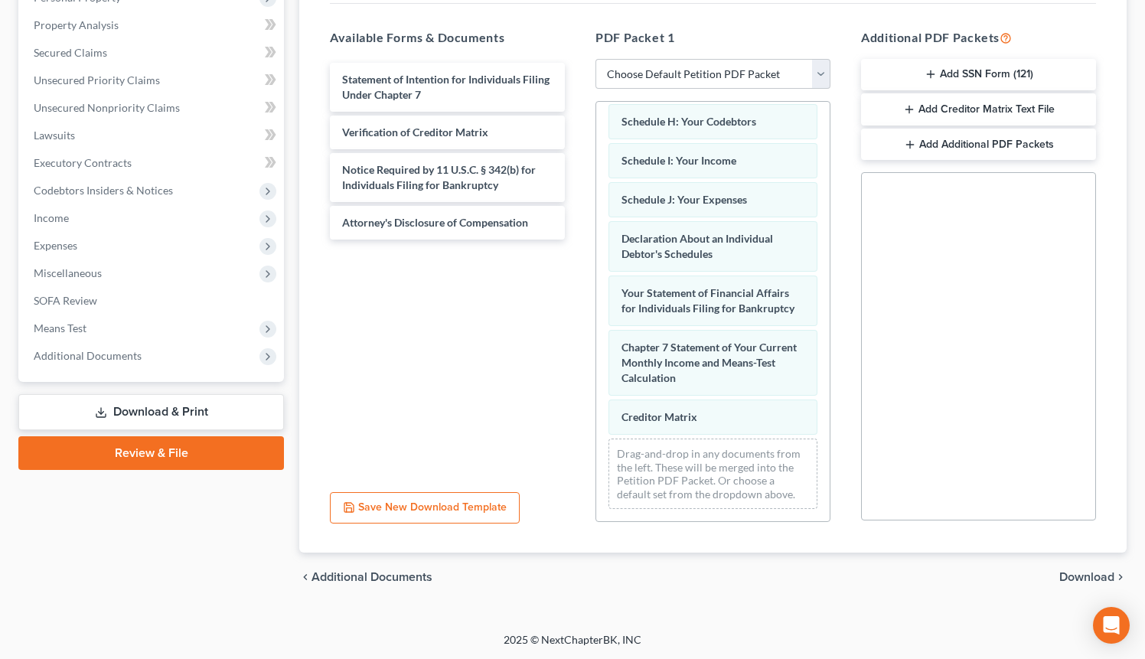
scroll to position [390, 0]
click at [991, 70] on button "Add SSN Form (121)" at bounding box center [978, 75] width 235 height 32
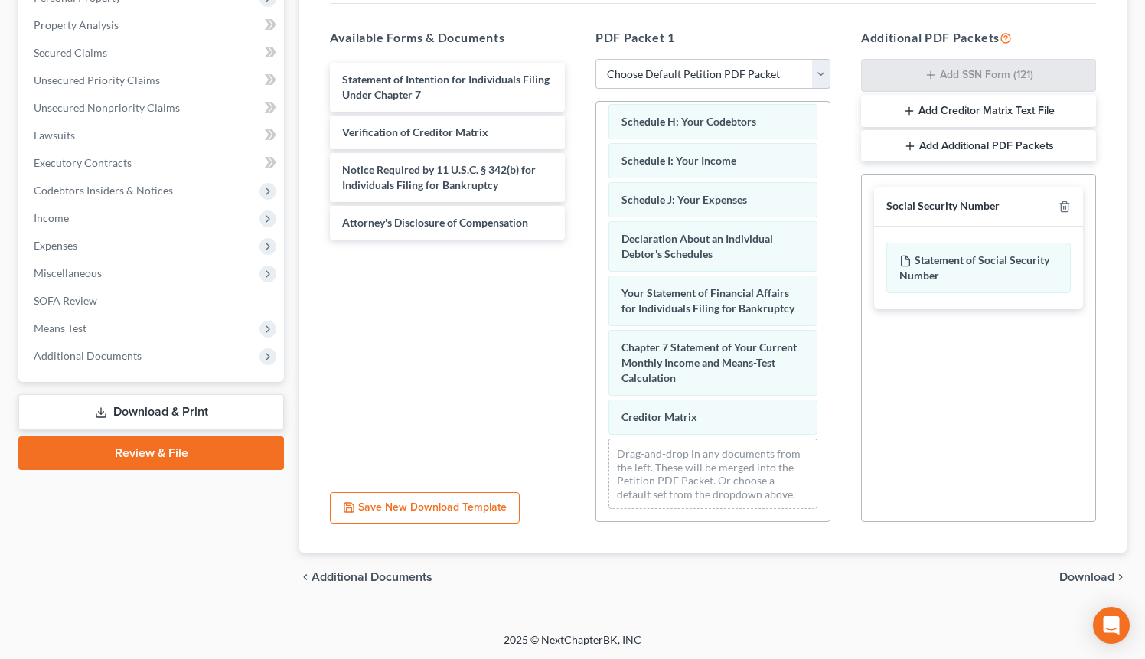
click at [1000, 109] on button "Add Creditor Matrix Text File" at bounding box center [978, 111] width 235 height 32
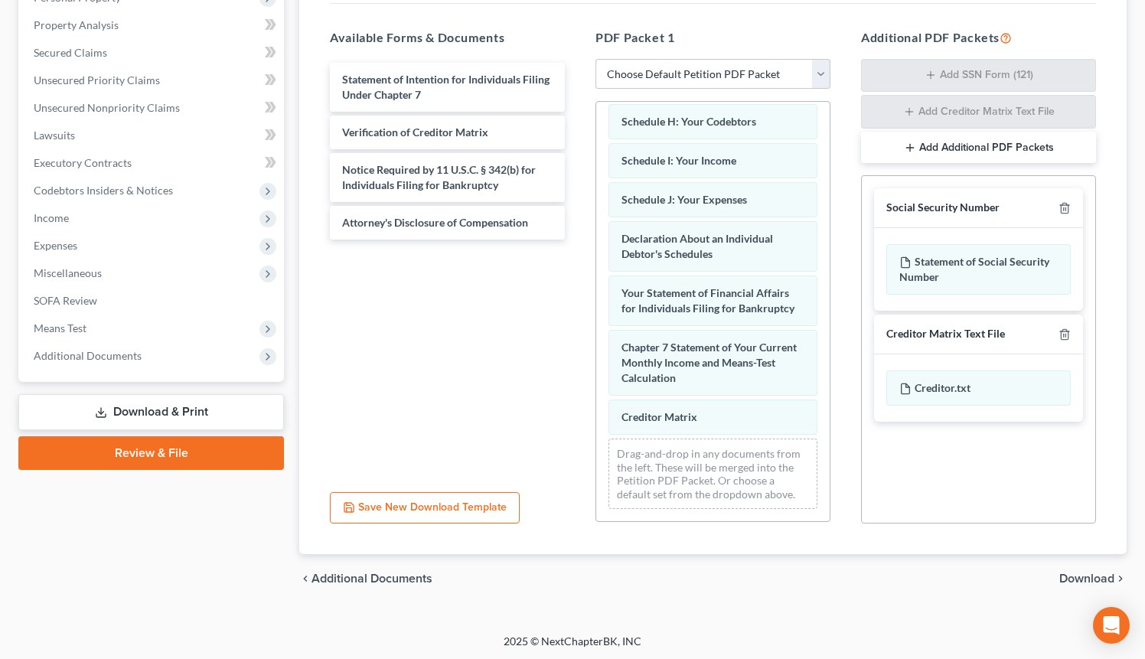
click at [1103, 580] on span "Download" at bounding box center [1086, 579] width 55 height 12
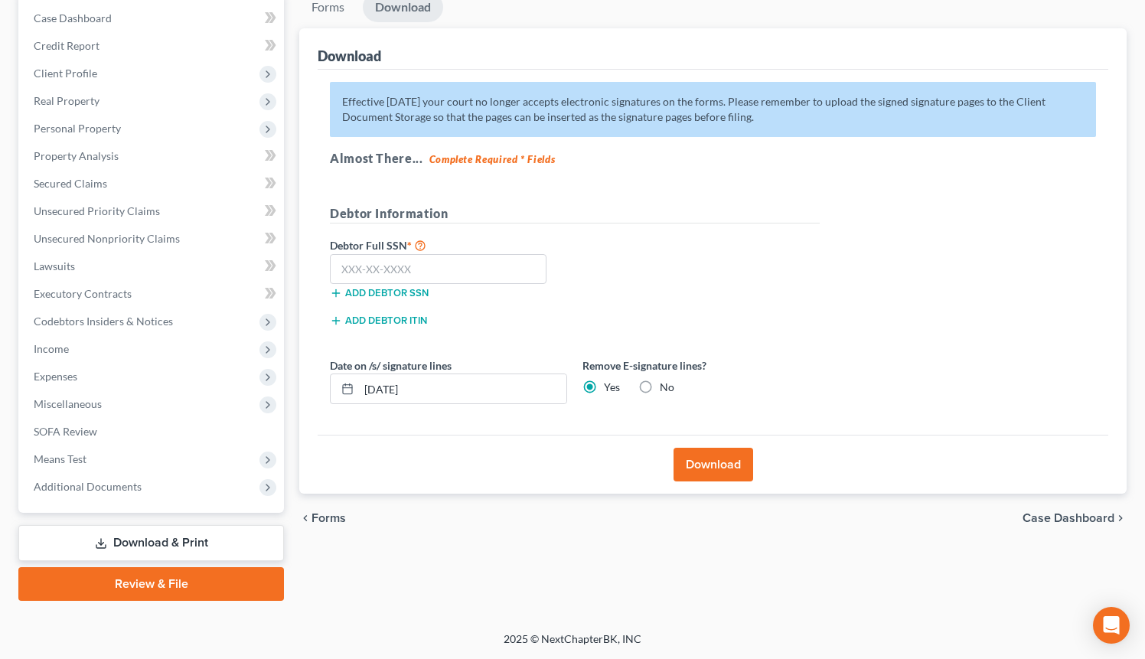
scroll to position [153, 0]
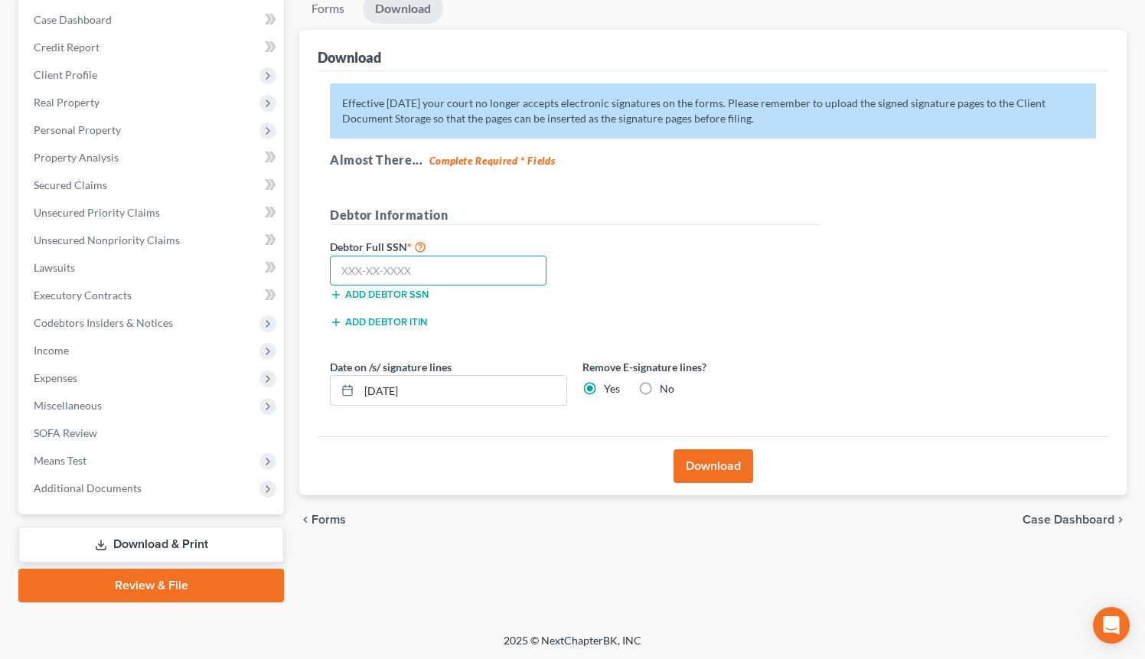
click at [500, 270] on input "text" at bounding box center [438, 271] width 217 height 31
type input "622-12-3348"
click at [739, 477] on button "Download" at bounding box center [714, 466] width 80 height 34
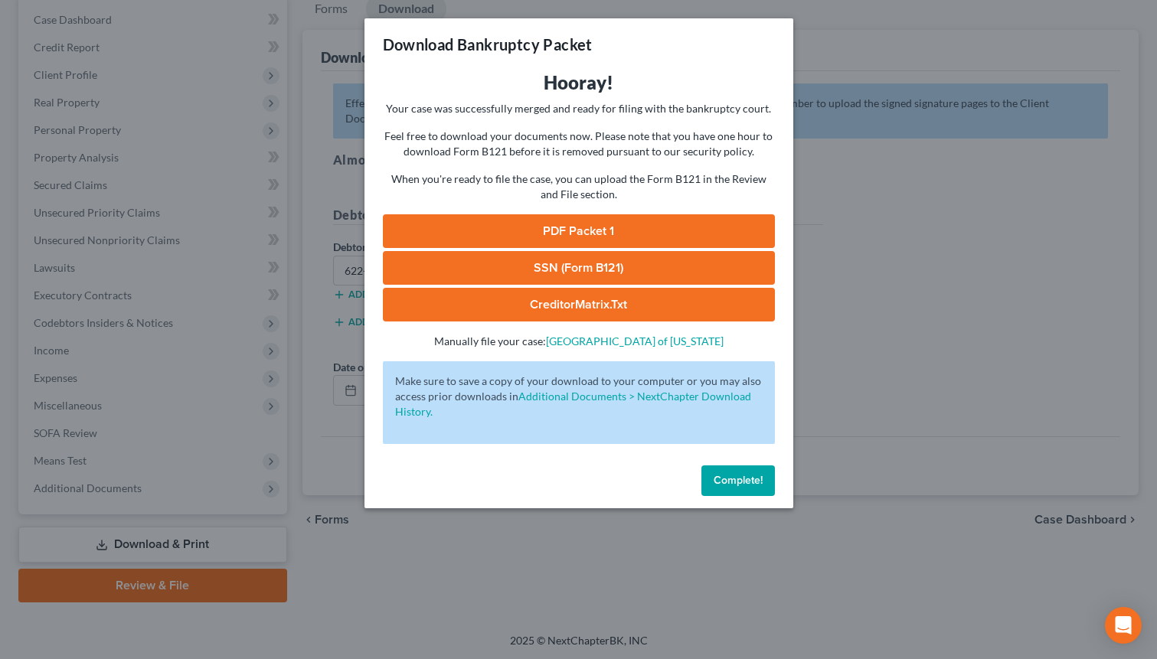
click at [603, 264] on link "SSN (Form B121)" at bounding box center [579, 268] width 392 height 34
click at [649, 308] on link "CreditorMatrix.txt" at bounding box center [579, 305] width 392 height 34
click at [567, 236] on link "PDF Packet 1" at bounding box center [579, 231] width 392 height 34
drag, startPoint x: 744, startPoint y: 477, endPoint x: 639, endPoint y: 470, distance: 105.1
click at [743, 477] on span "Complete!" at bounding box center [737, 480] width 49 height 13
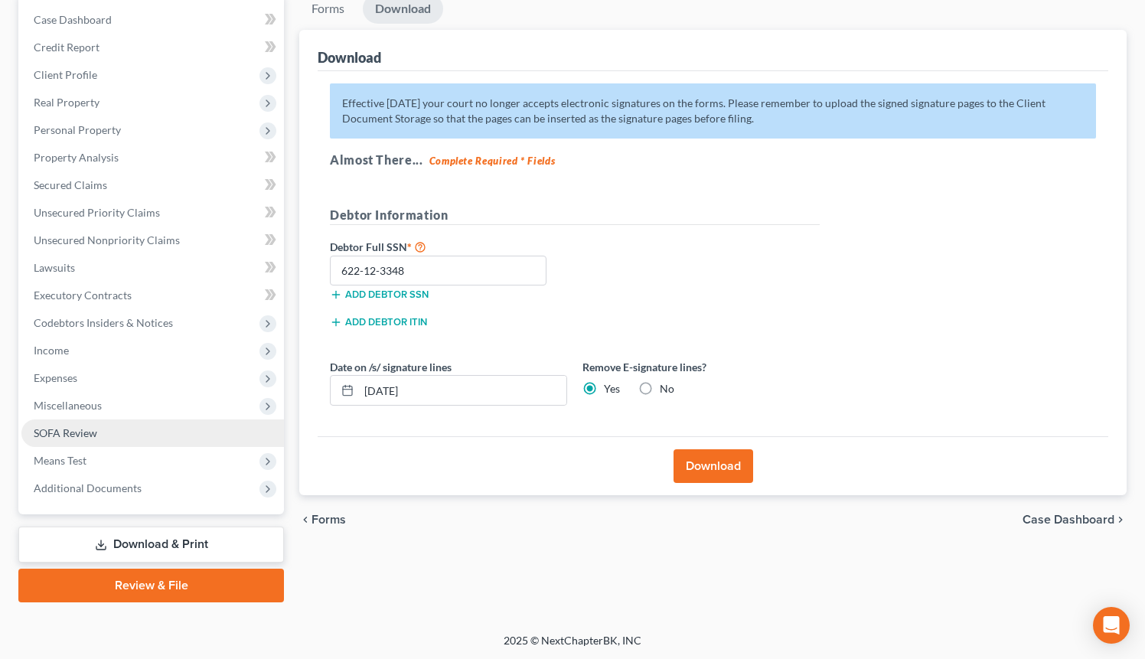
click at [92, 432] on span "SOFA Review" at bounding box center [66, 432] width 64 height 13
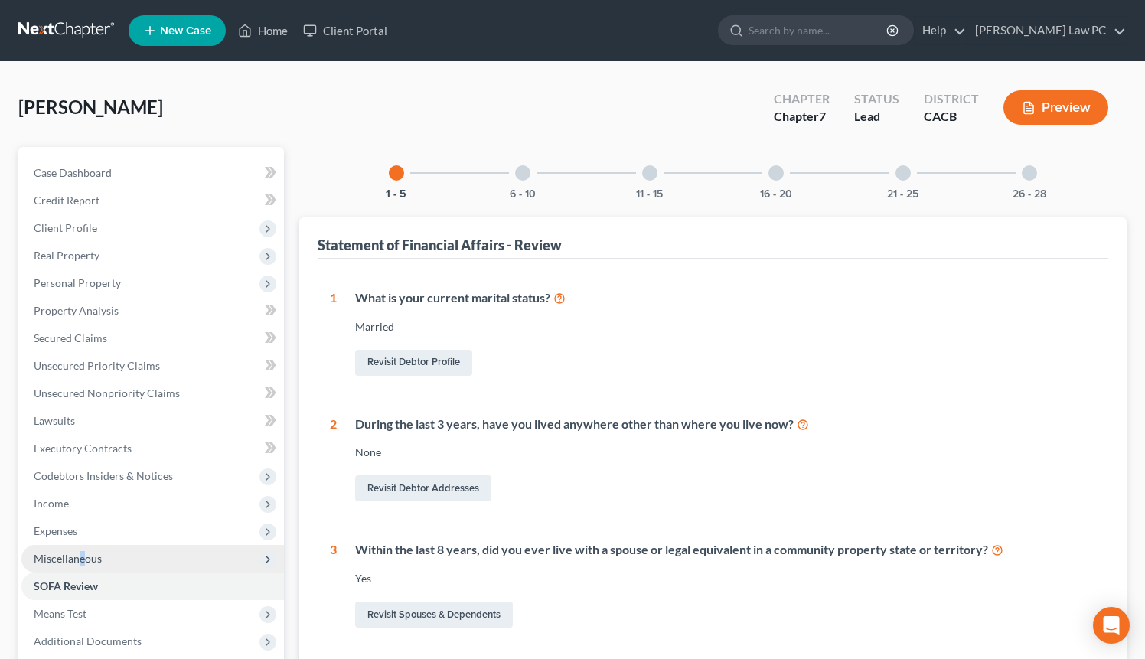
click at [82, 553] on span "Miscellaneous" at bounding box center [68, 558] width 68 height 13
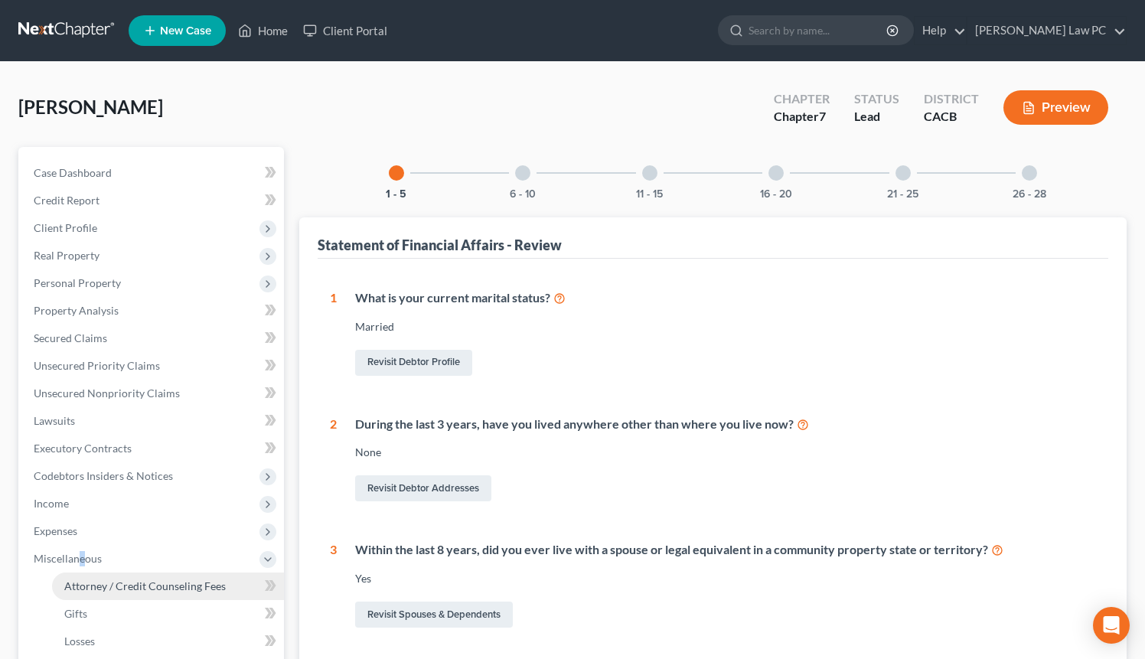
click at [140, 588] on span "Attorney / Credit Counseling Fees" at bounding box center [145, 585] width 162 height 13
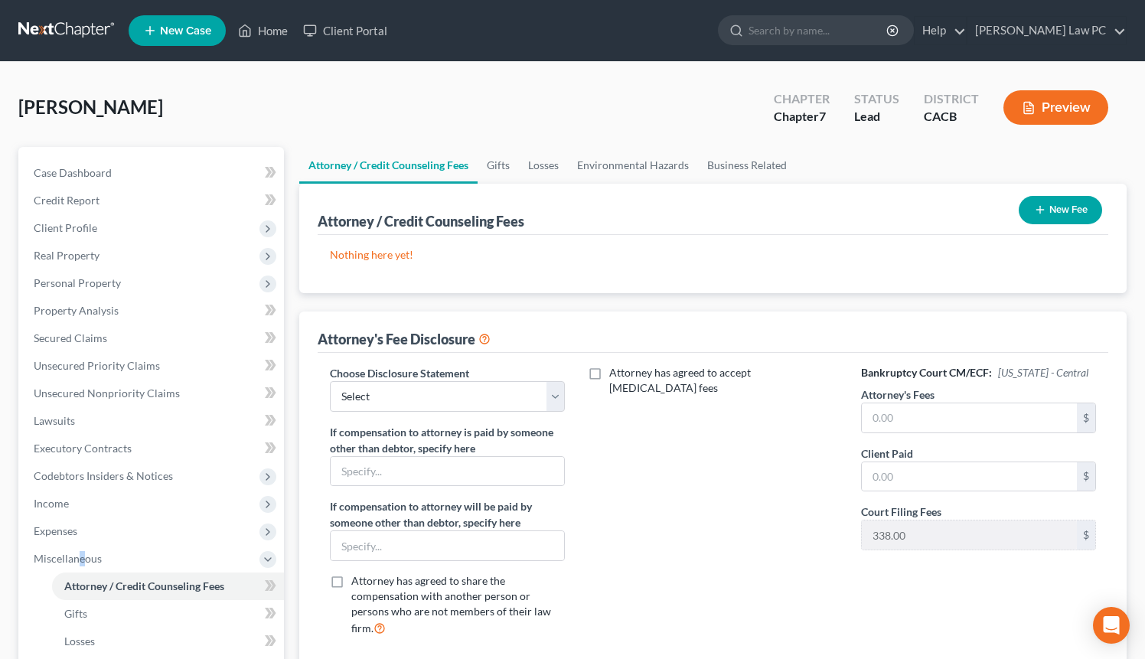
click at [1060, 209] on button "New Fee" at bounding box center [1060, 210] width 83 height 28
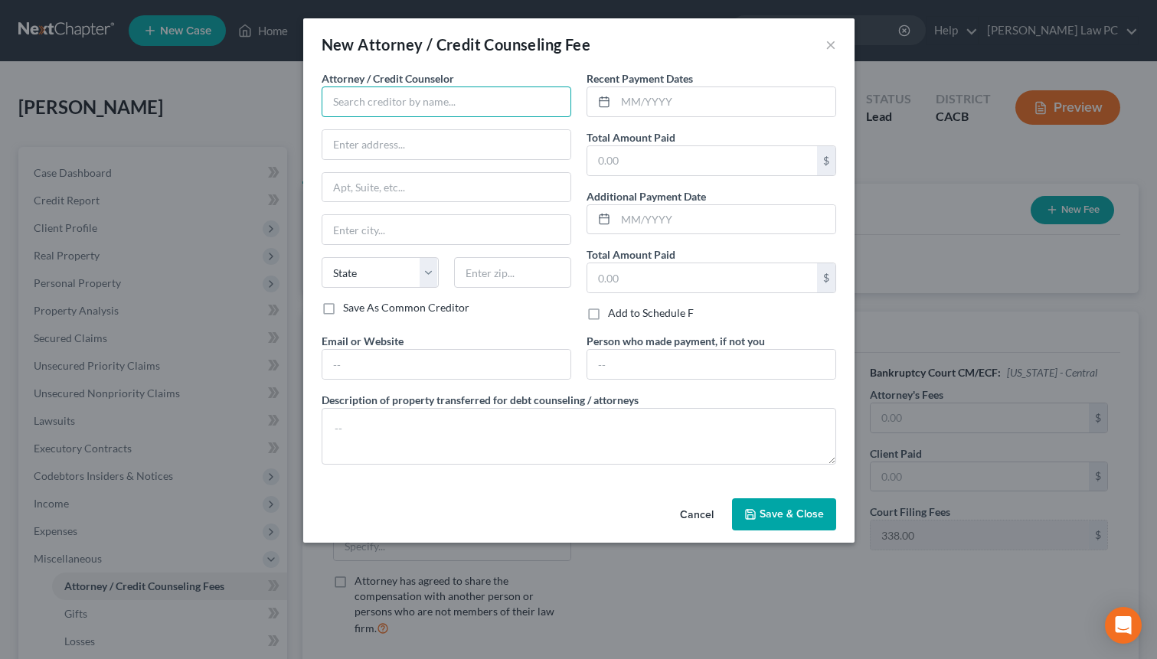
click at [491, 100] on input "text" at bounding box center [446, 101] width 250 height 31
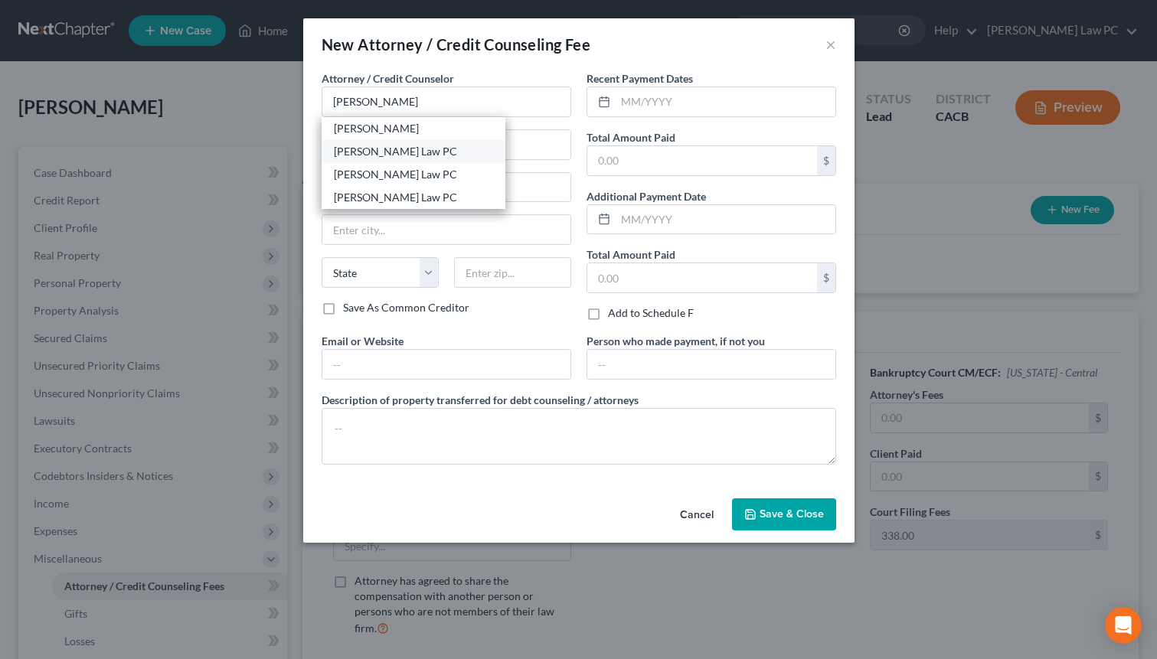
click at [457, 149] on div "[PERSON_NAME] Law PC" at bounding box center [413, 151] width 159 height 15
type input "[PERSON_NAME] Law PC"
type input "[STREET_ADDRESS][US_STATE]"
type input "[GEOGRAPHIC_DATA][PERSON_NAME]"
select select "4"
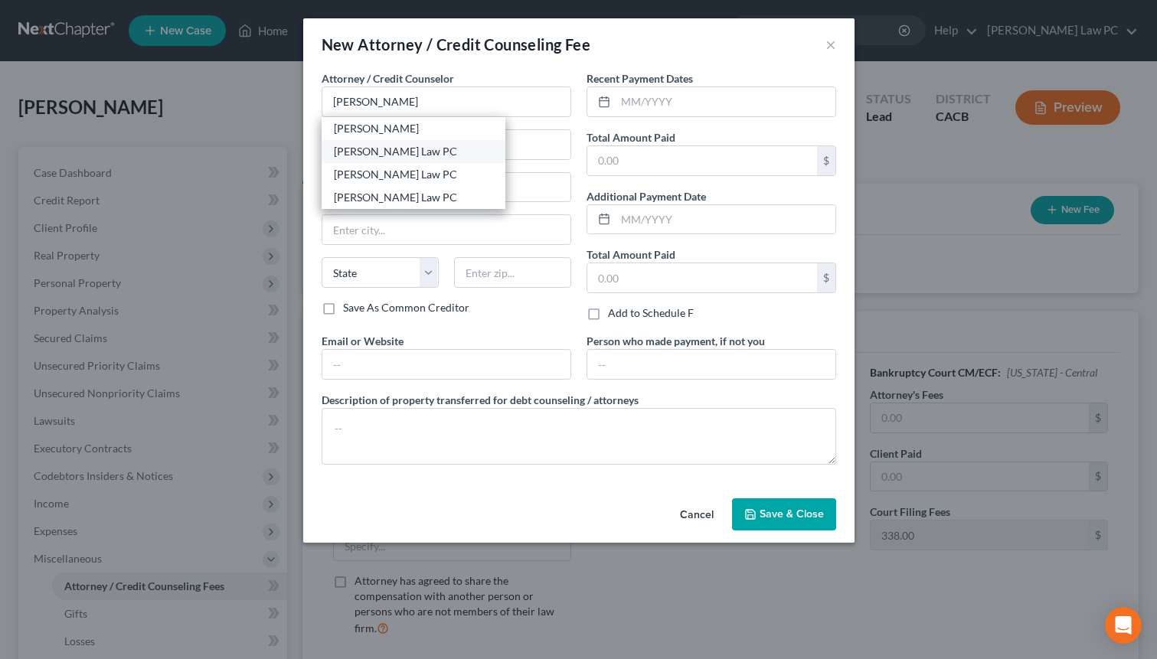
type input "90403"
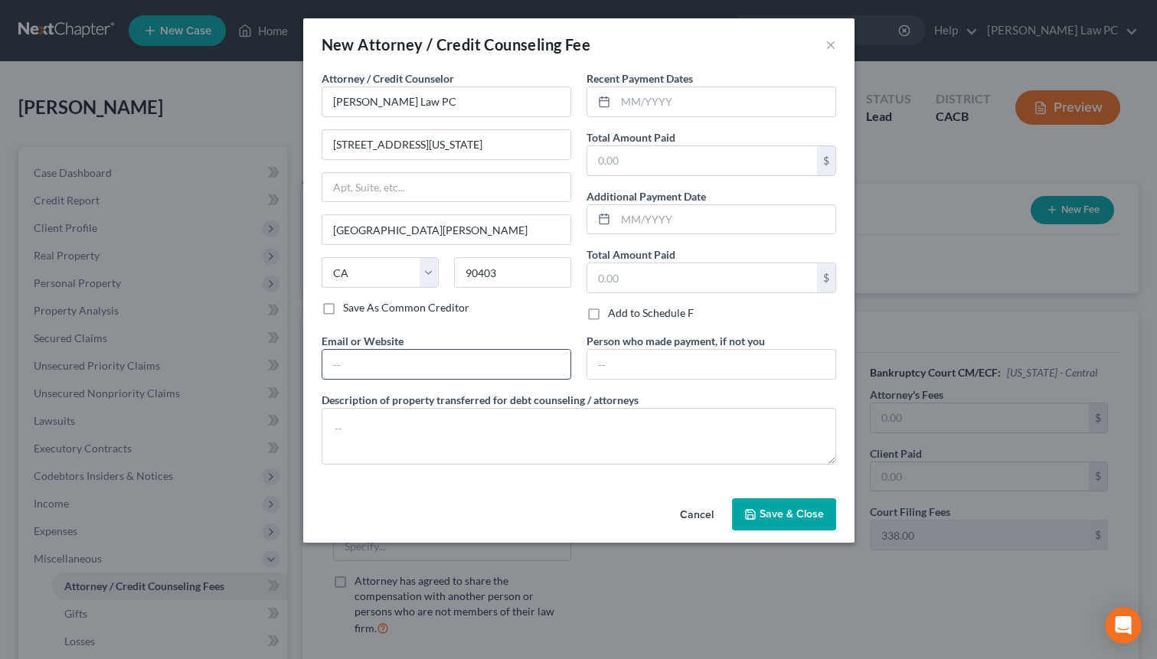
click at [418, 354] on input "text" at bounding box center [446, 364] width 248 height 29
type input "[DOMAIN_NAME]"
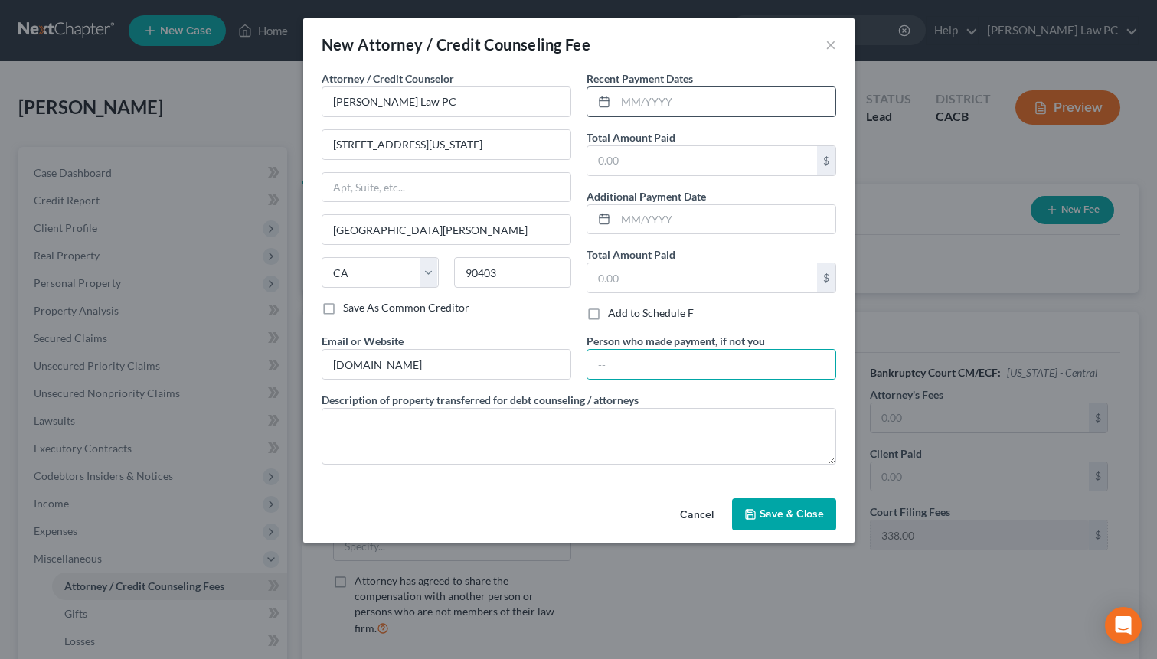
click at [669, 103] on input "text" at bounding box center [725, 101] width 220 height 29
type input "08/2025"
click at [727, 166] on input "text" at bounding box center [702, 160] width 230 height 29
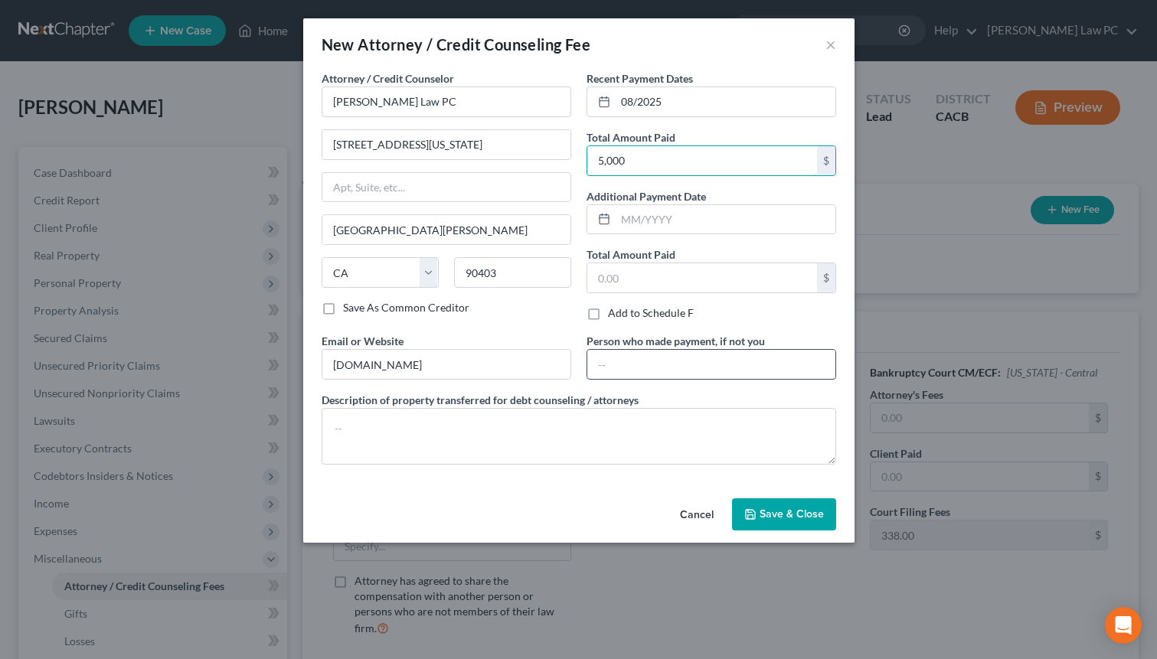
type input "5,000"
click at [731, 367] on input "text" at bounding box center [711, 364] width 248 height 29
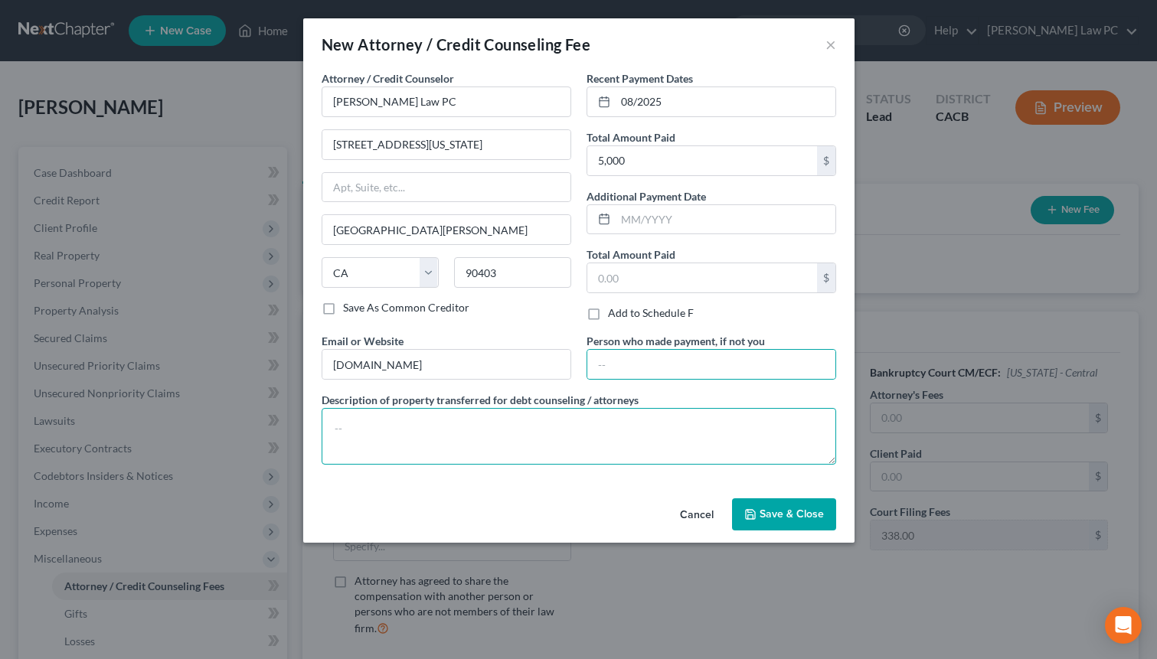
click at [573, 446] on textarea at bounding box center [578, 436] width 514 height 57
type textarea "$5,000 including filing fee"
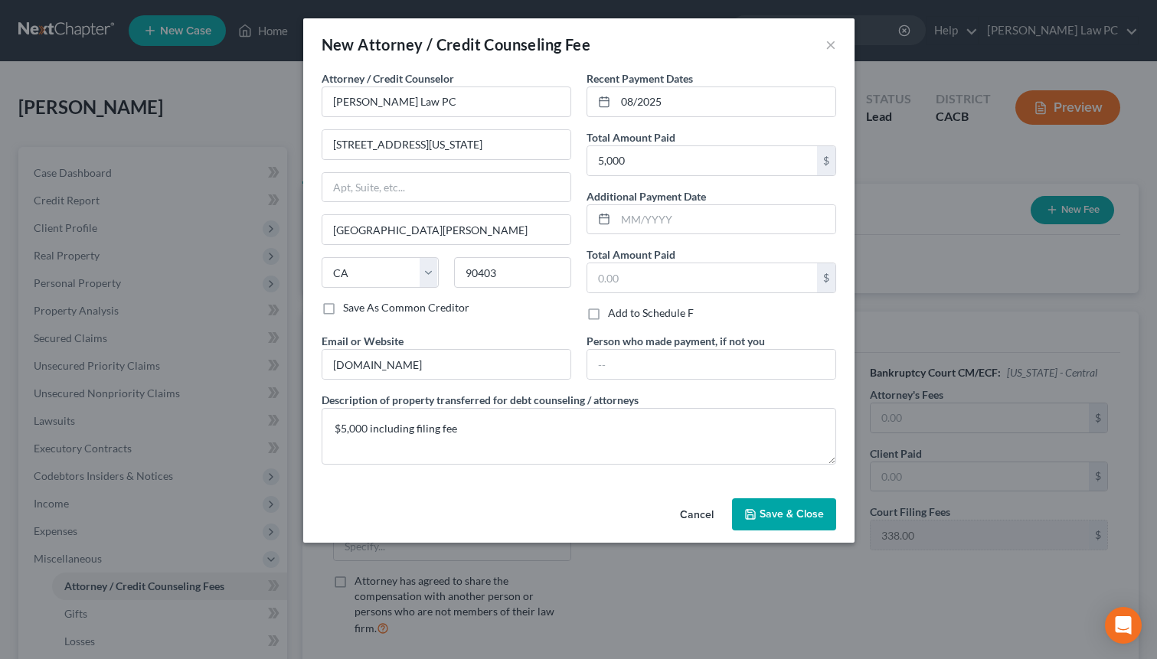
click at [822, 519] on span "Save & Close" at bounding box center [791, 514] width 64 height 13
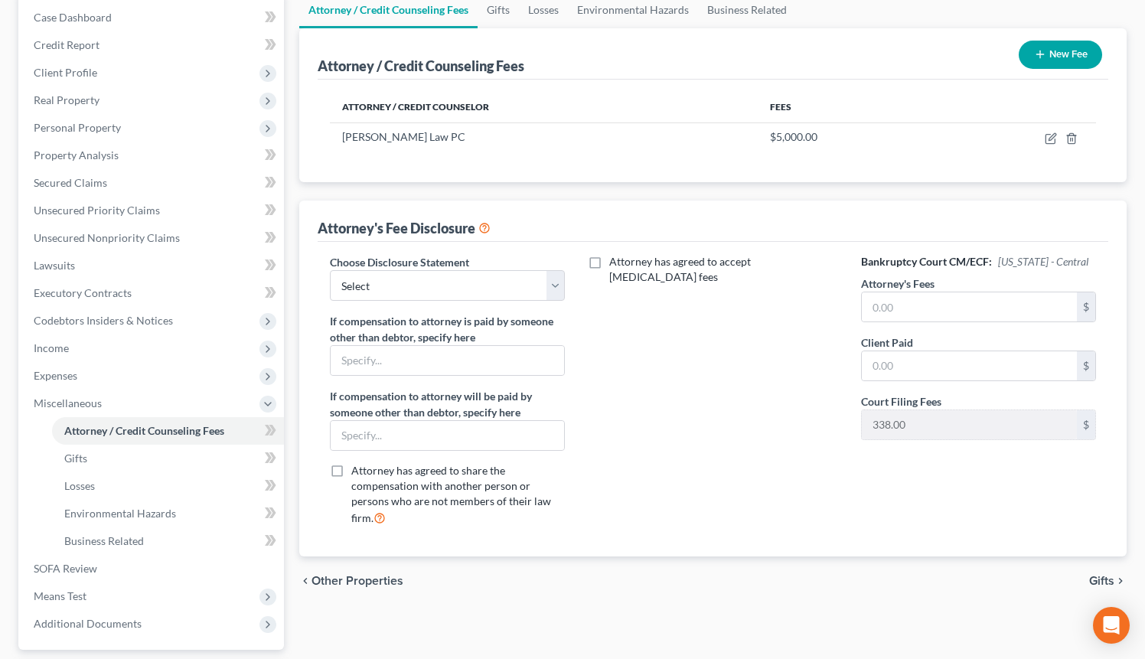
scroll to position [273, 0]
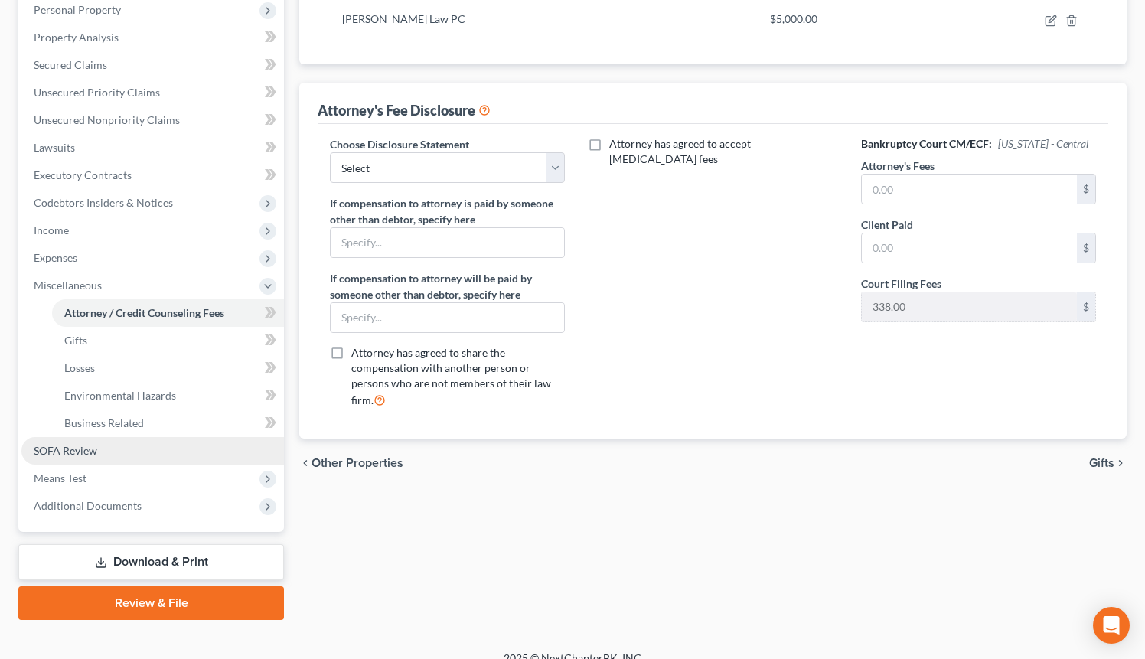
click at [93, 455] on span "SOFA Review" at bounding box center [66, 450] width 64 height 13
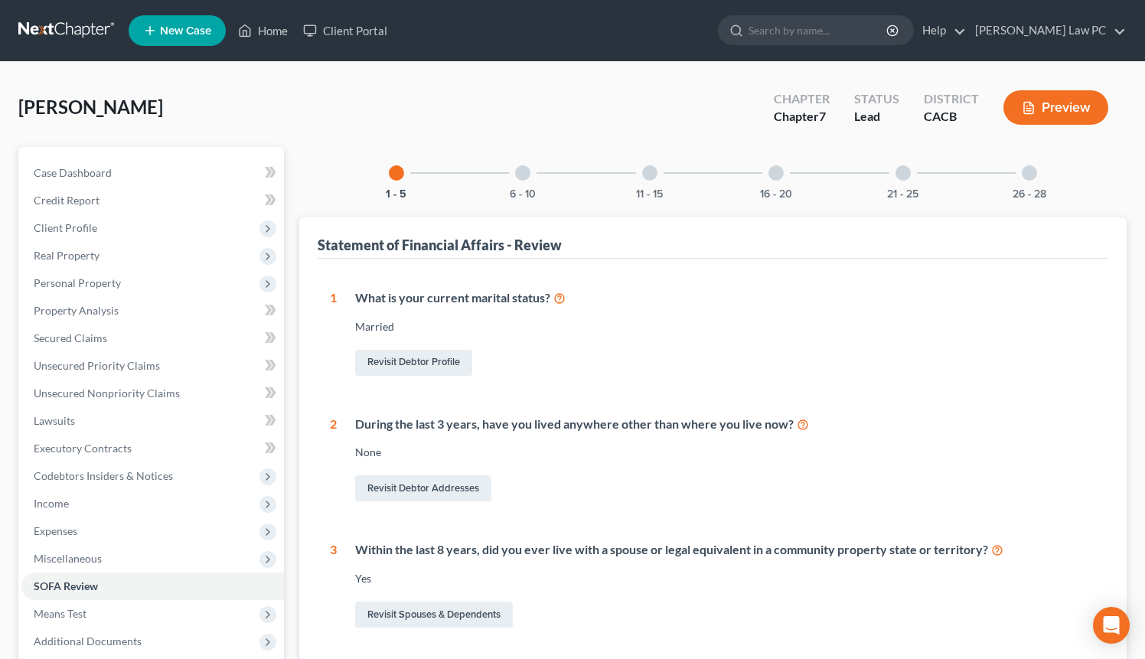
click at [782, 177] on div at bounding box center [776, 172] width 15 height 15
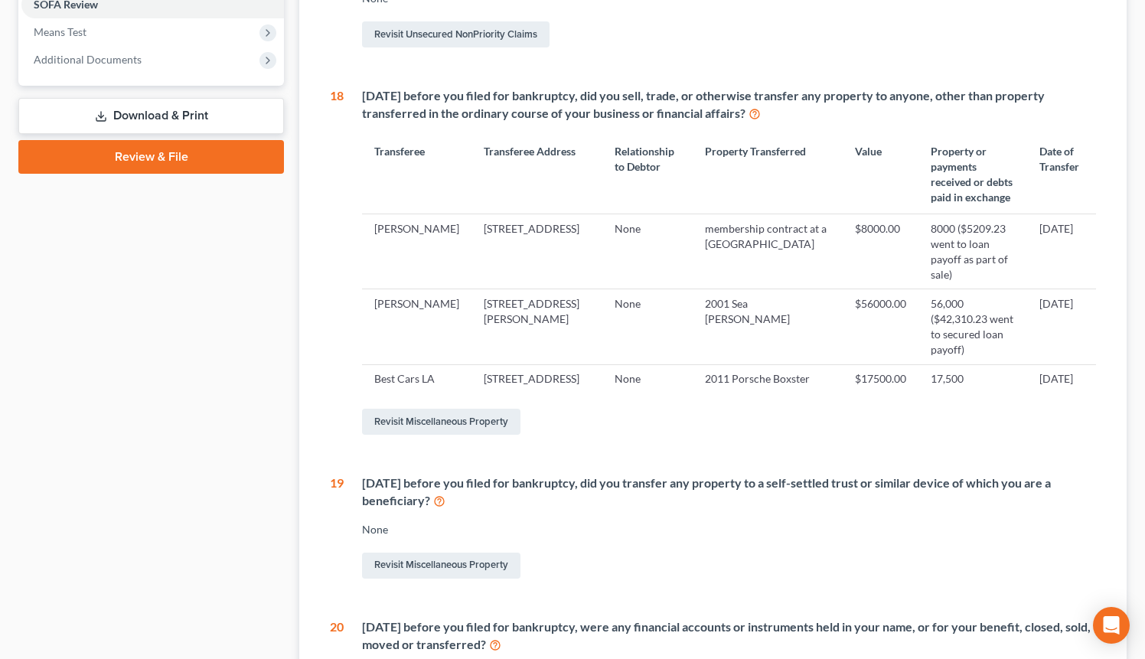
click at [167, 111] on link "Download & Print" at bounding box center [151, 116] width 266 height 36
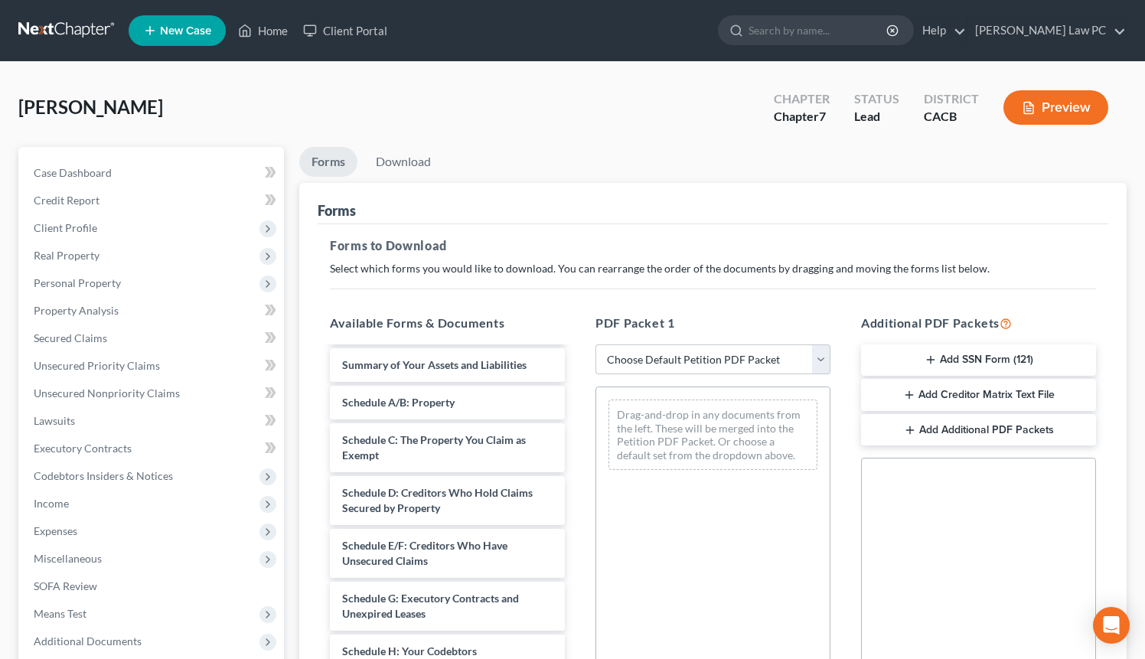
scroll to position [255, 0]
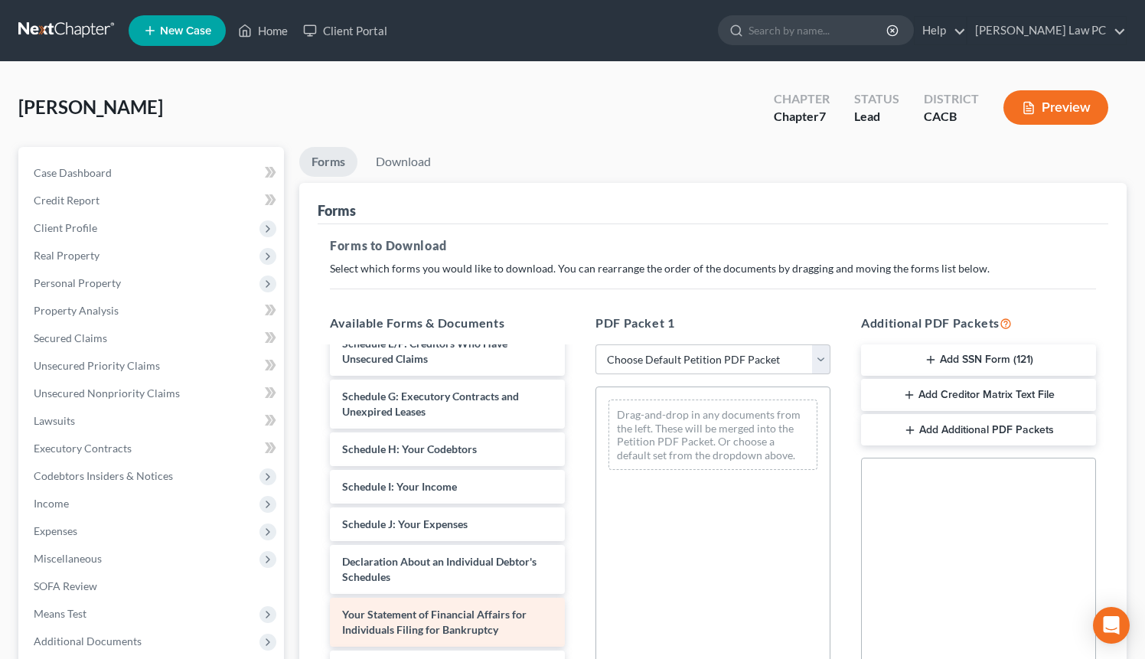
click at [459, 619] on div "Voluntary Petition for Individuals Filing for Bankruptcy Summary of Your Assets…" at bounding box center [447, 505] width 259 height 824
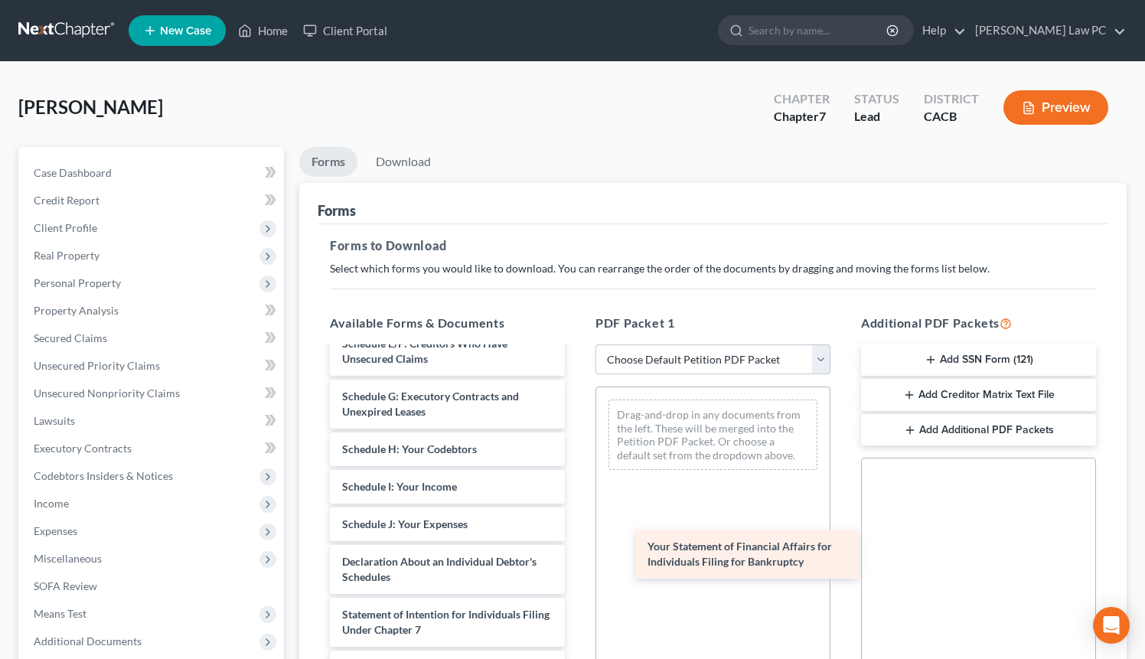
drag, startPoint x: 422, startPoint y: 618, endPoint x: 725, endPoint y: 550, distance: 310.7
click at [577, 550] on div "Your Statement of Financial Affairs for Individuals Filing for Bankruptcy Volun…" at bounding box center [447, 479] width 259 height 772
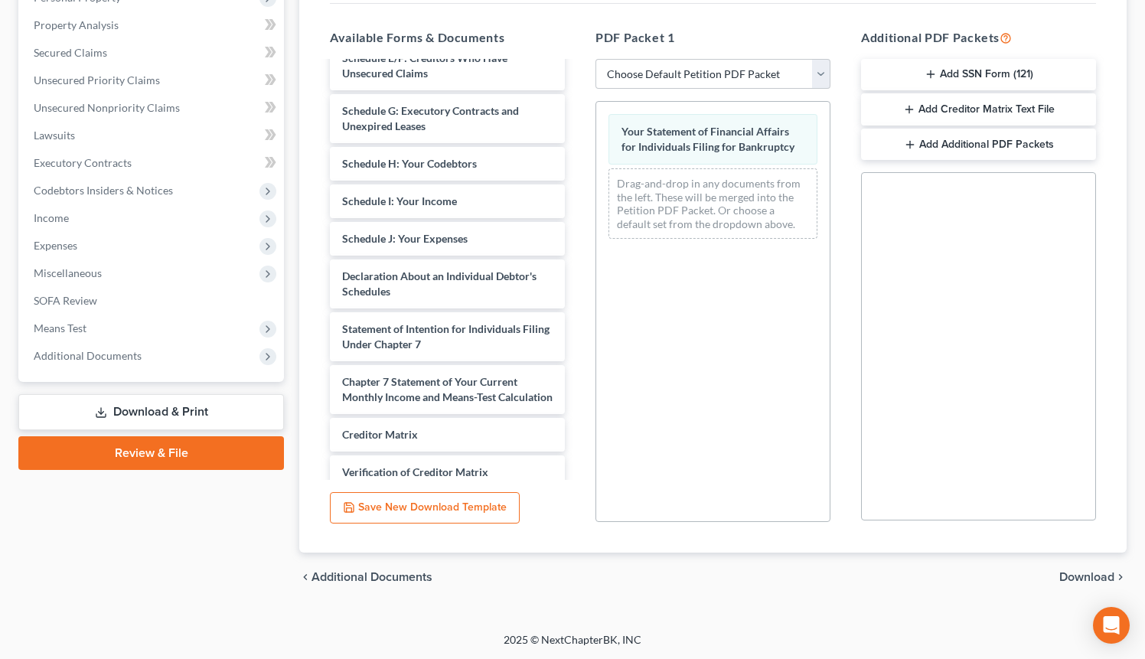
click at [1098, 577] on span "Download" at bounding box center [1086, 577] width 55 height 12
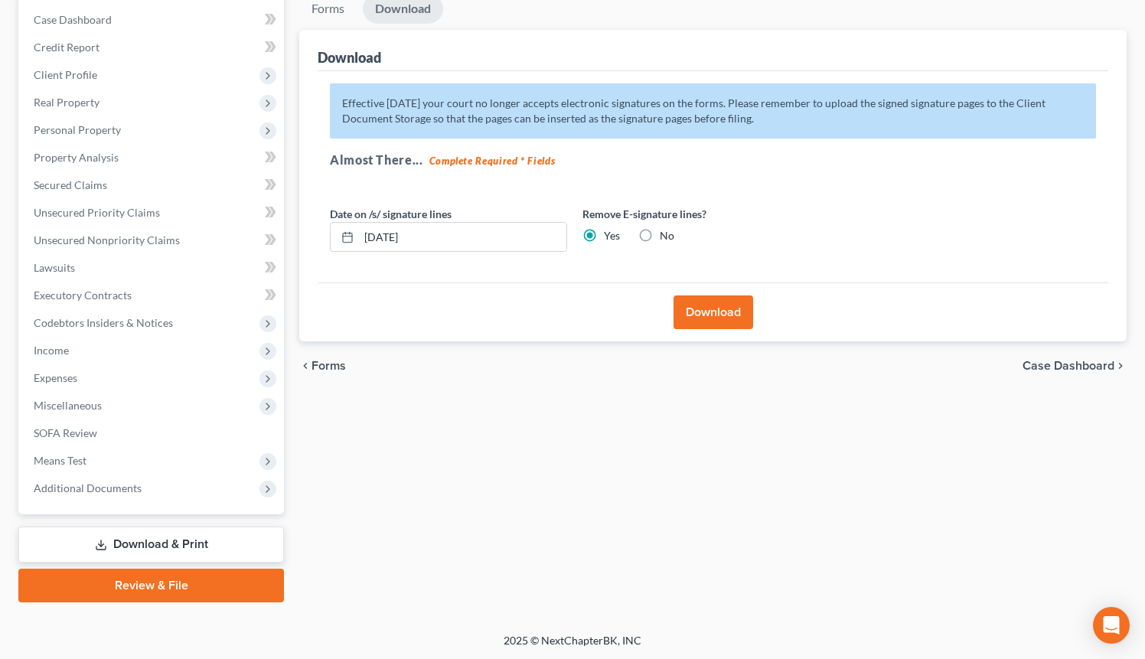
click at [721, 317] on button "Download" at bounding box center [714, 312] width 80 height 34
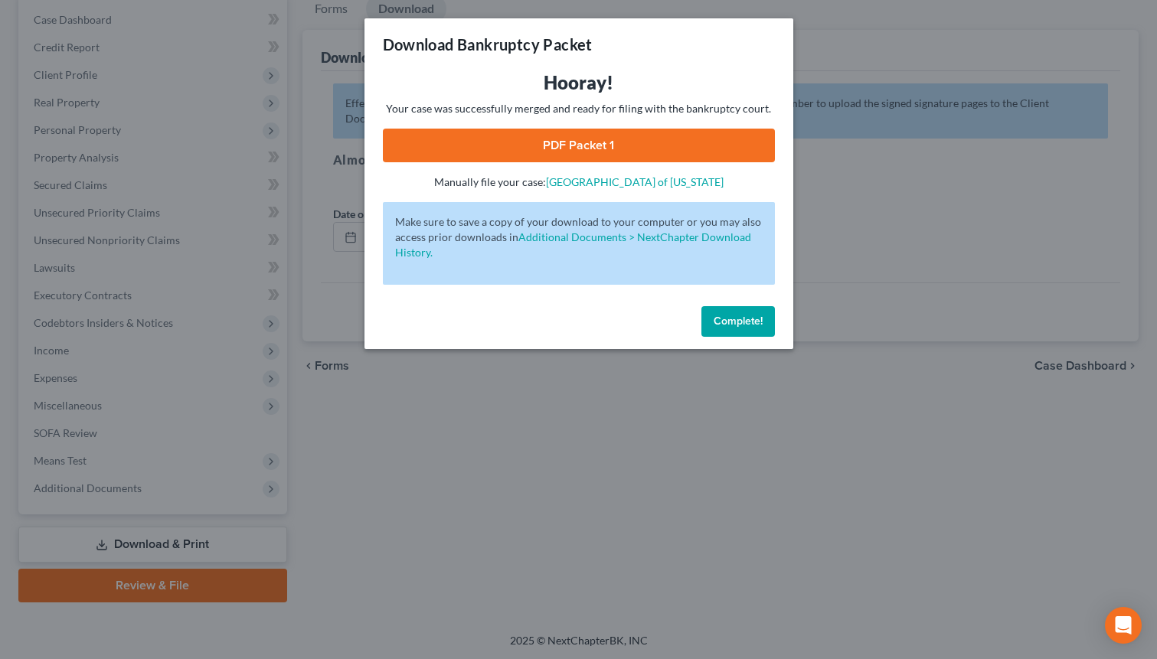
click at [611, 142] on link "PDF Packet 1" at bounding box center [579, 146] width 392 height 34
